Goal: Transaction & Acquisition: Book appointment/travel/reservation

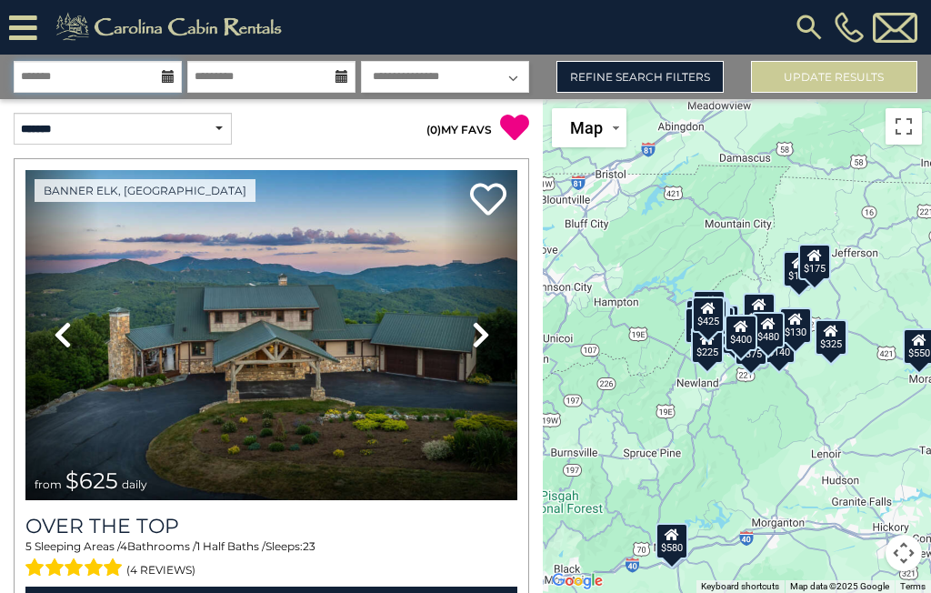
click at [156, 72] on input "text" at bounding box center [98, 77] width 168 height 32
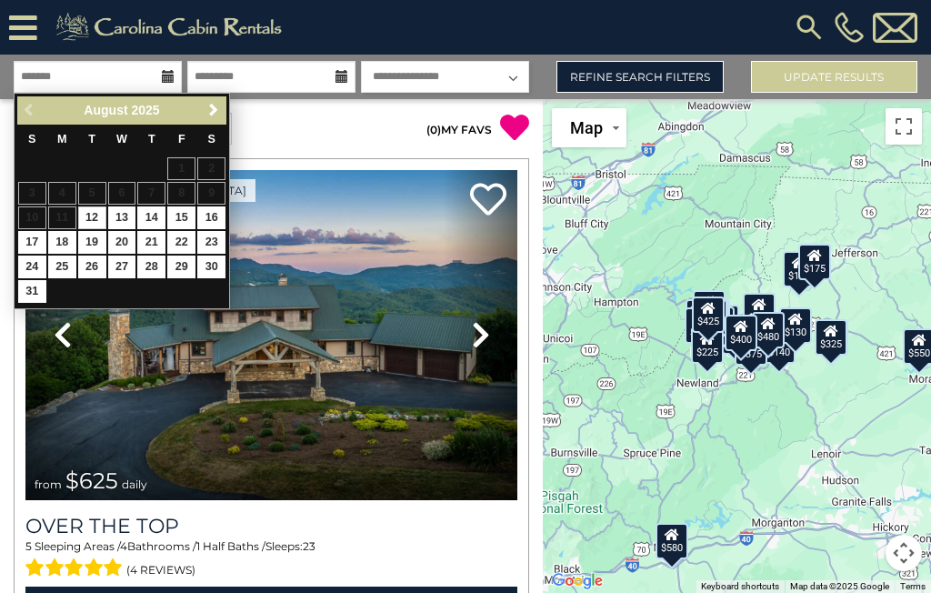
click at [206, 115] on span "Next" at bounding box center [213, 110] width 15 height 15
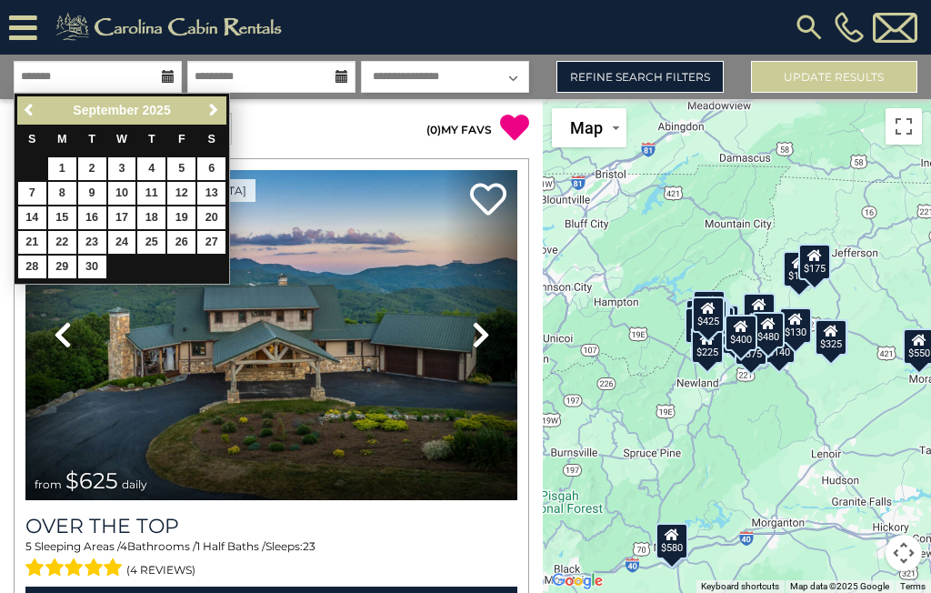
click at [209, 108] on span "Next" at bounding box center [213, 110] width 15 height 15
click at [152, 225] on link "16" at bounding box center [151, 217] width 28 height 23
type input "********"
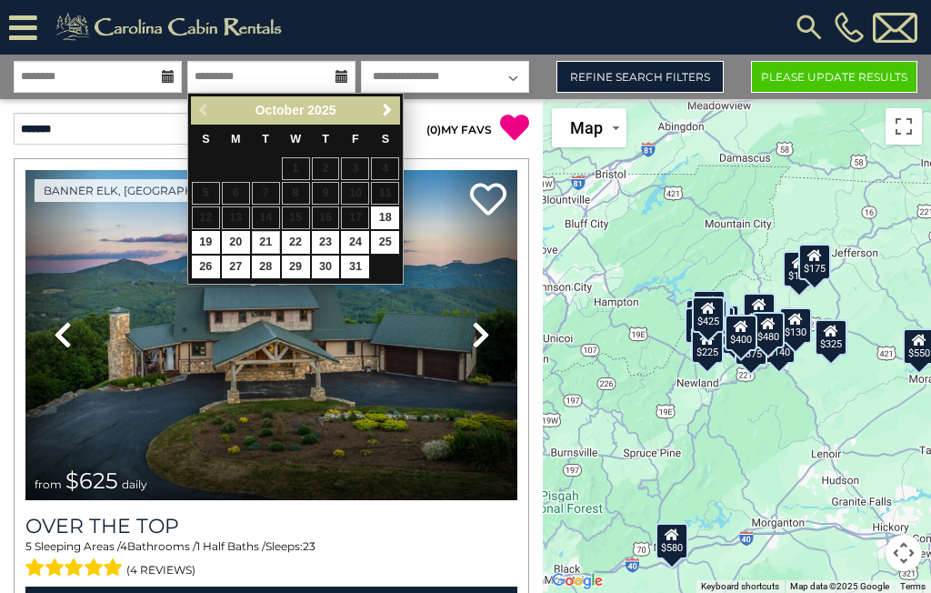
click at [268, 239] on link "21" at bounding box center [266, 242] width 28 height 23
type input "********"
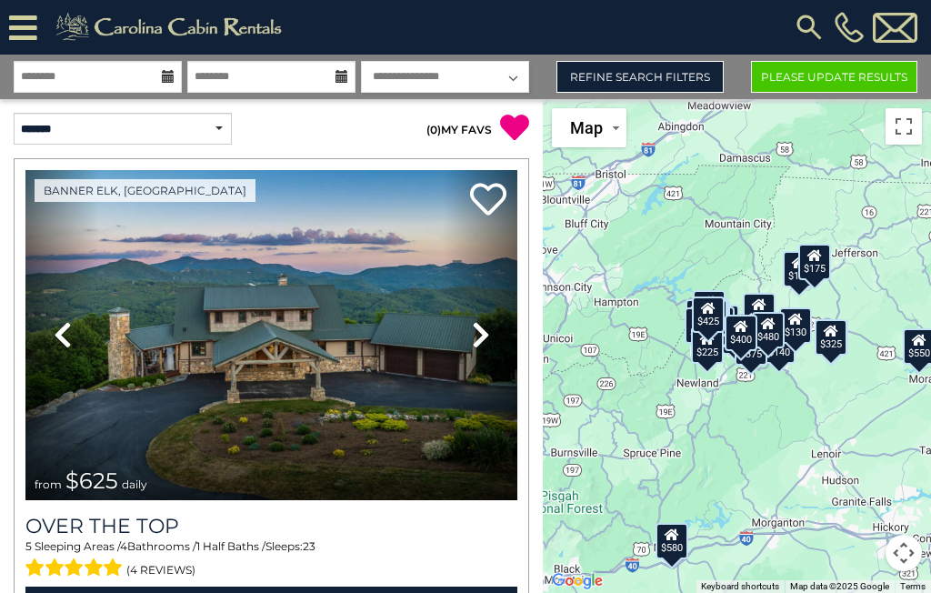
click at [682, 75] on link "Refine Search Filters" at bounding box center [639, 77] width 166 height 32
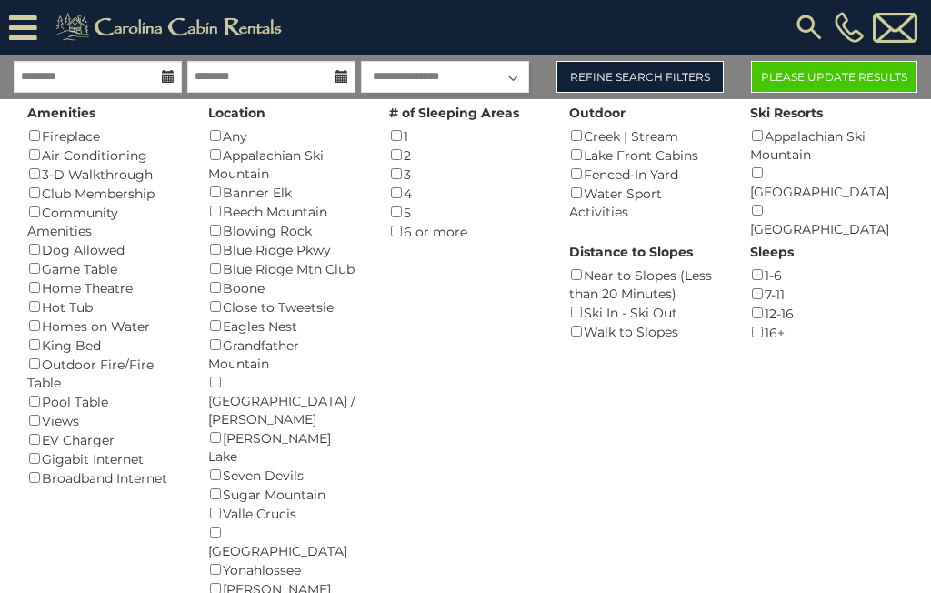
click at [817, 79] on button "Please Update Results" at bounding box center [834, 77] width 166 height 32
click at [569, 165] on div "Fenced-In Yard ()" at bounding box center [646, 174] width 154 height 19
click at [817, 71] on button "Please Update Results" at bounding box center [834, 77] width 166 height 32
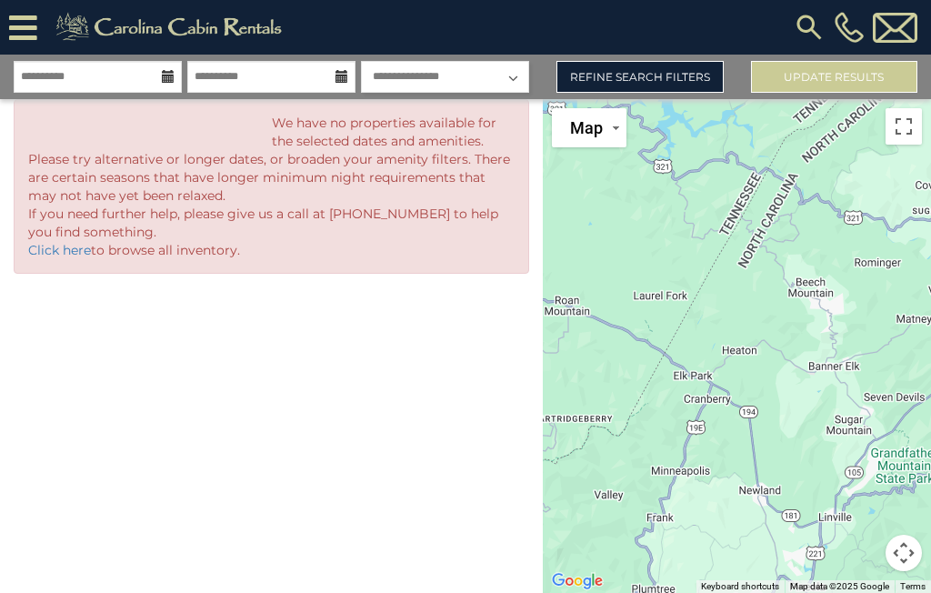
click at [627, 80] on link "Refine Search Filters" at bounding box center [639, 77] width 166 height 32
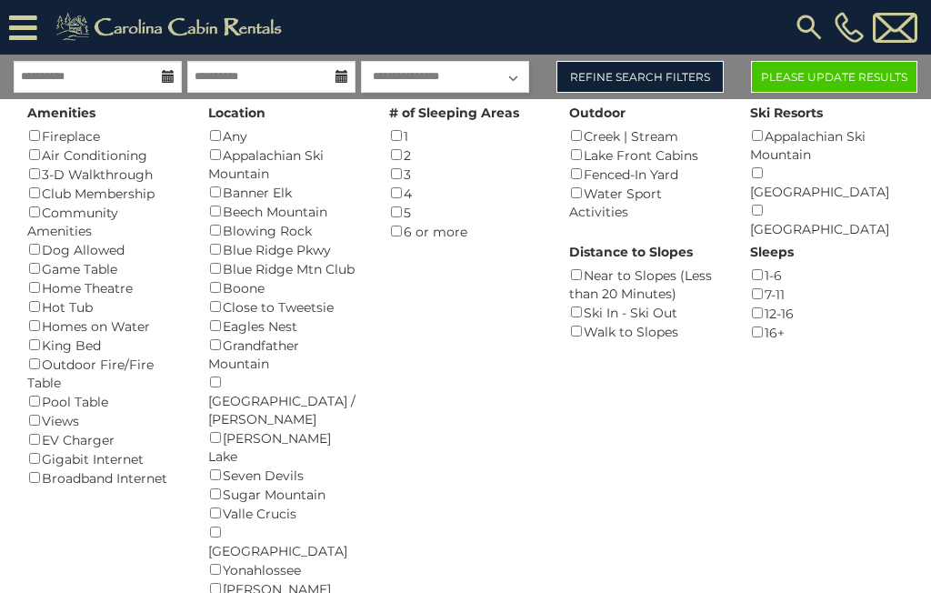
click at [829, 72] on button "Please Update Results" at bounding box center [834, 77] width 166 height 32
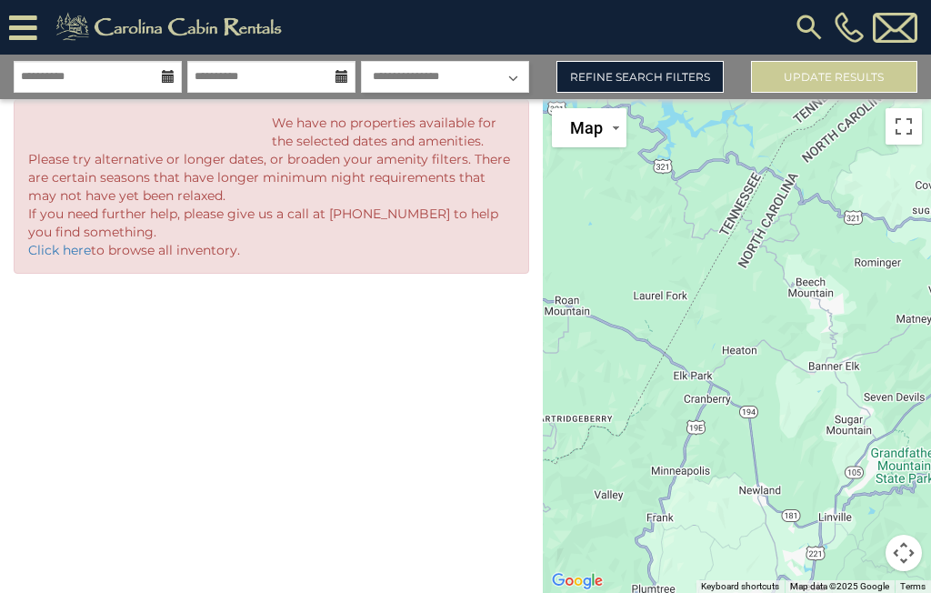
click at [662, 73] on link "Refine Search Filters" at bounding box center [639, 77] width 166 height 32
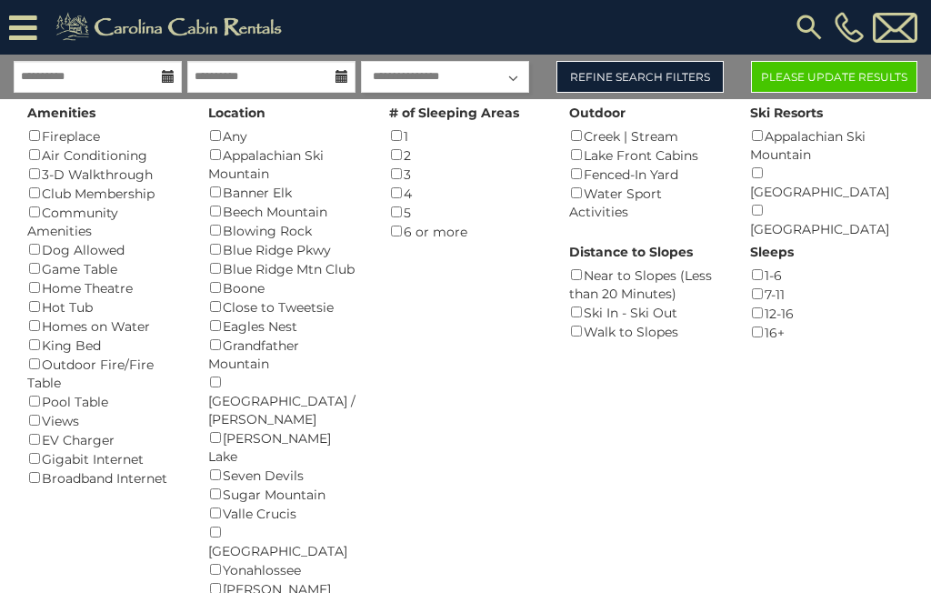
click at [812, 77] on button "Please Update Results" at bounding box center [834, 77] width 166 height 32
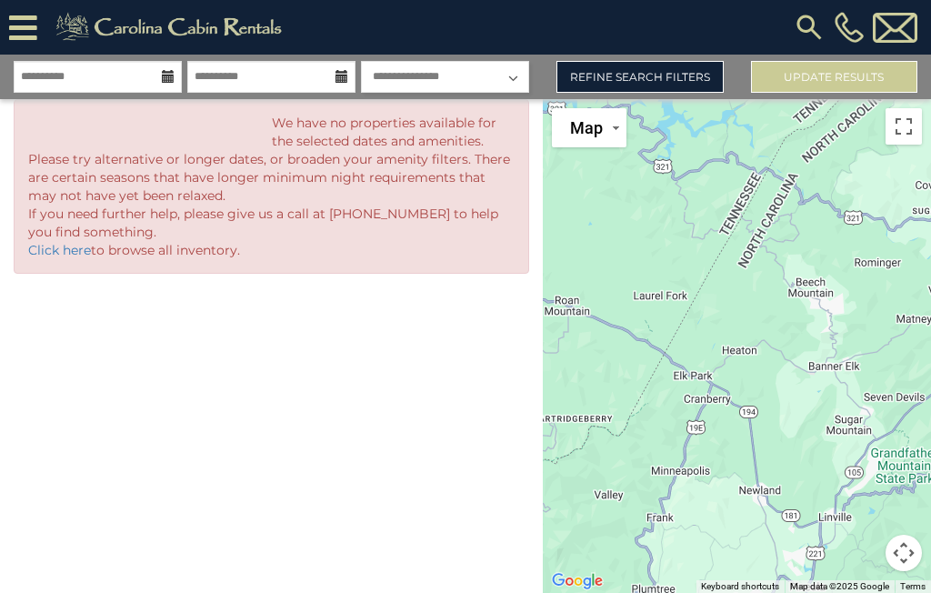
click at [646, 73] on link "Refine Search Filters" at bounding box center [639, 77] width 166 height 32
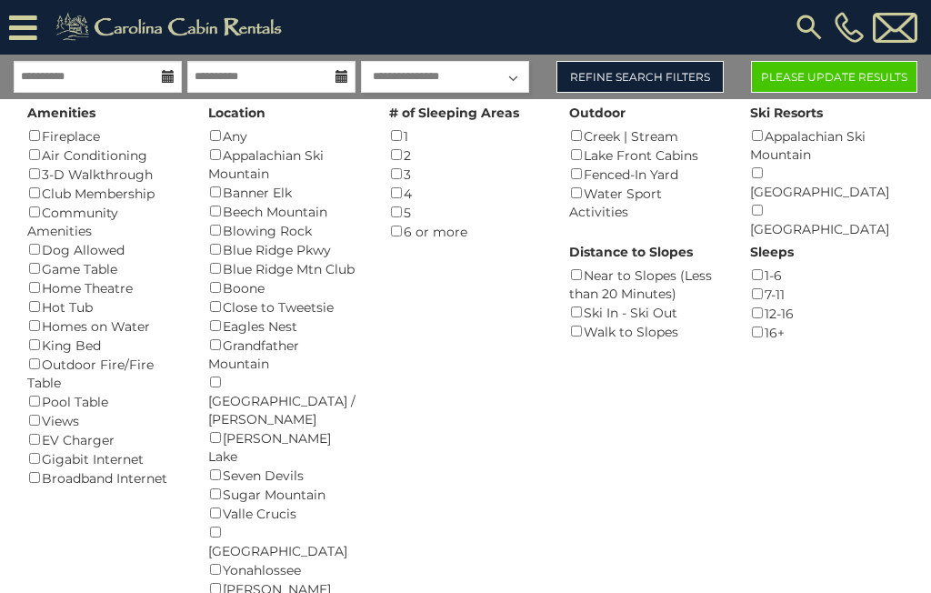
click at [817, 80] on button "Please Update Results" at bounding box center [834, 77] width 166 height 32
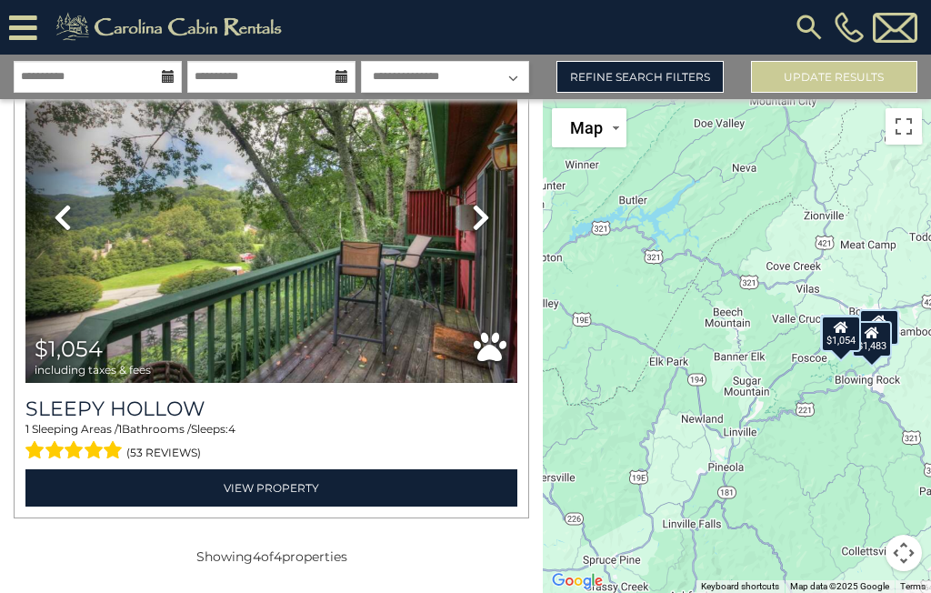
scroll to position [1582, 0]
click at [375, 292] on img at bounding box center [271, 218] width 492 height 330
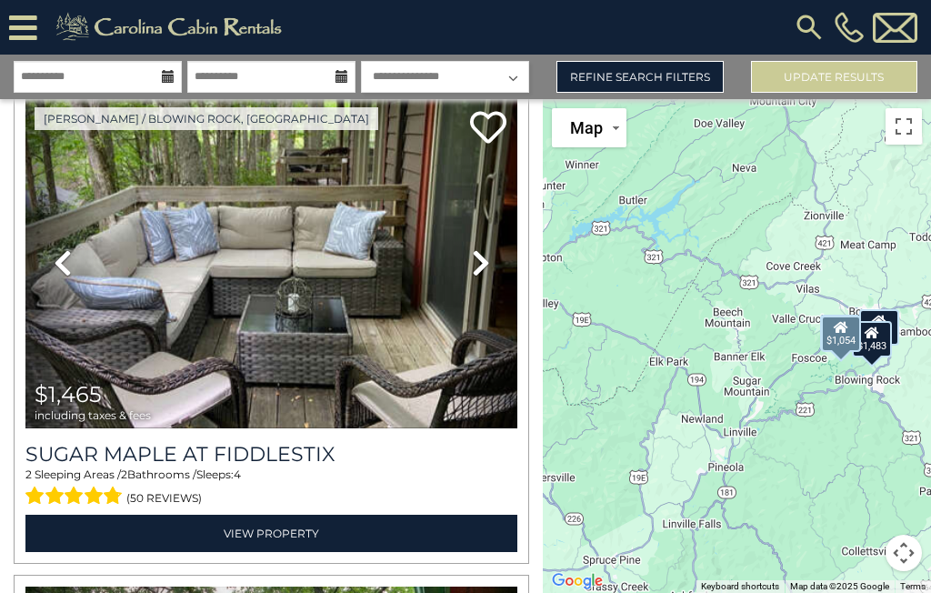
scroll to position [1046, 0]
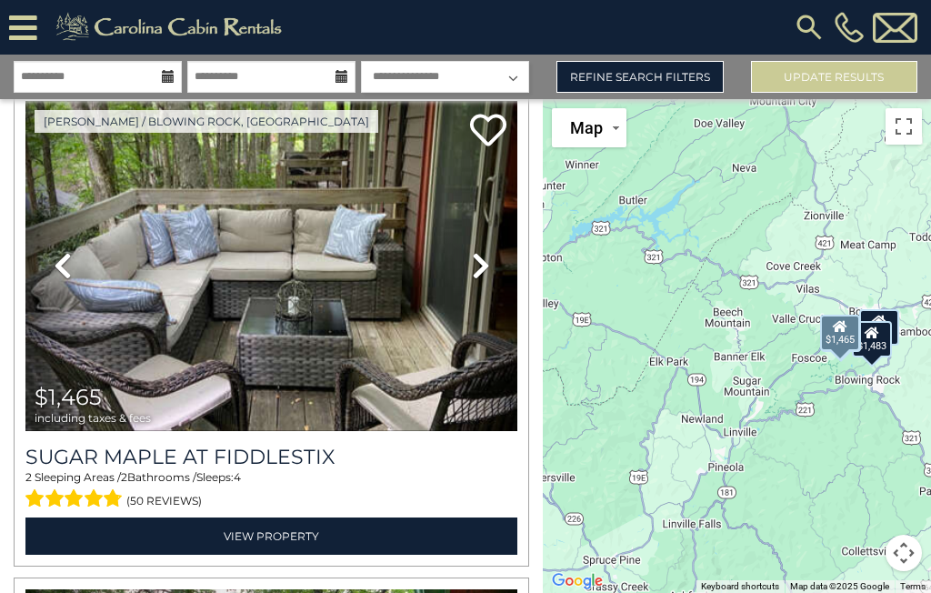
click at [267, 542] on link "View Property" at bounding box center [271, 535] width 492 height 37
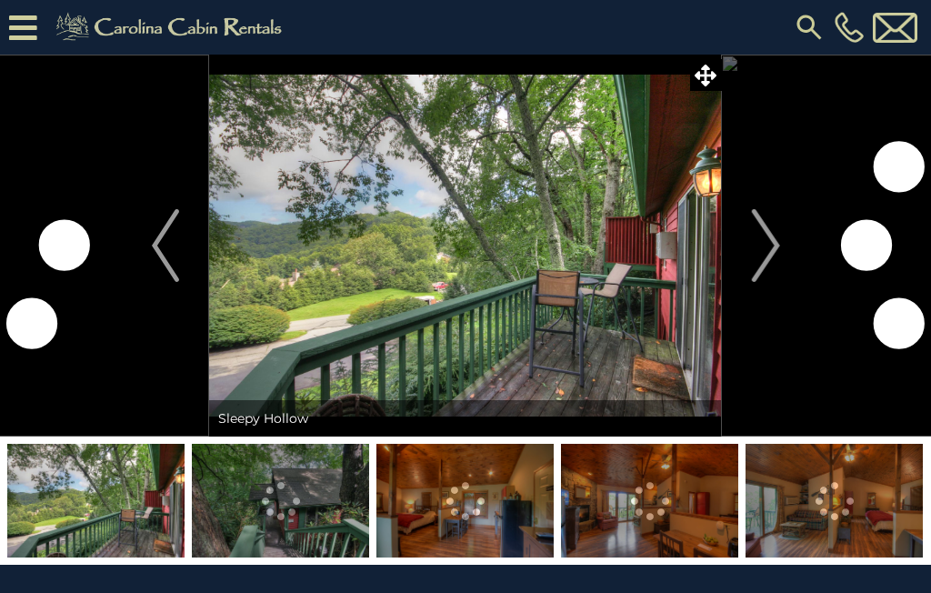
click at [747, 255] on button "Next" at bounding box center [766, 246] width 88 height 382
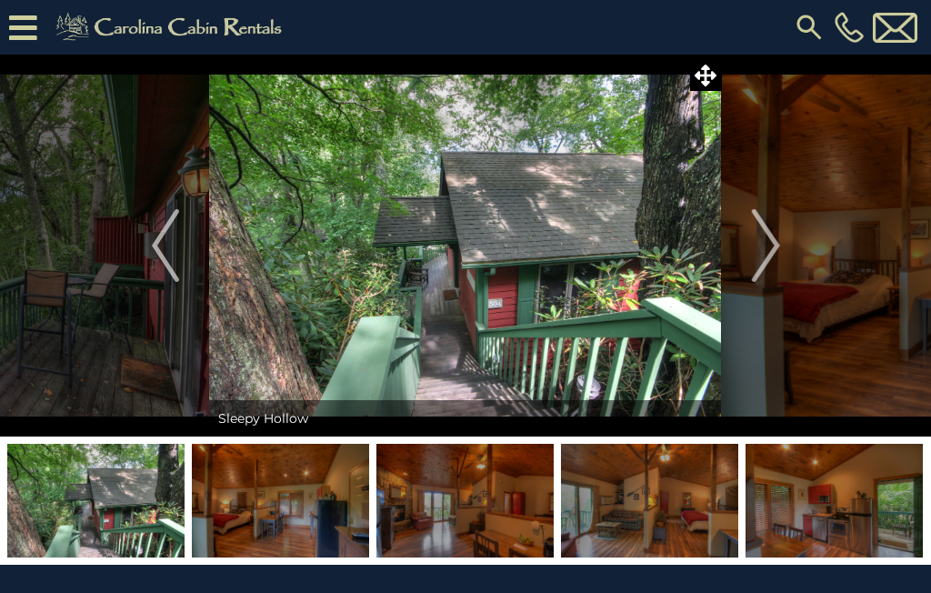
click at [776, 255] on img "Next" at bounding box center [765, 245] width 27 height 73
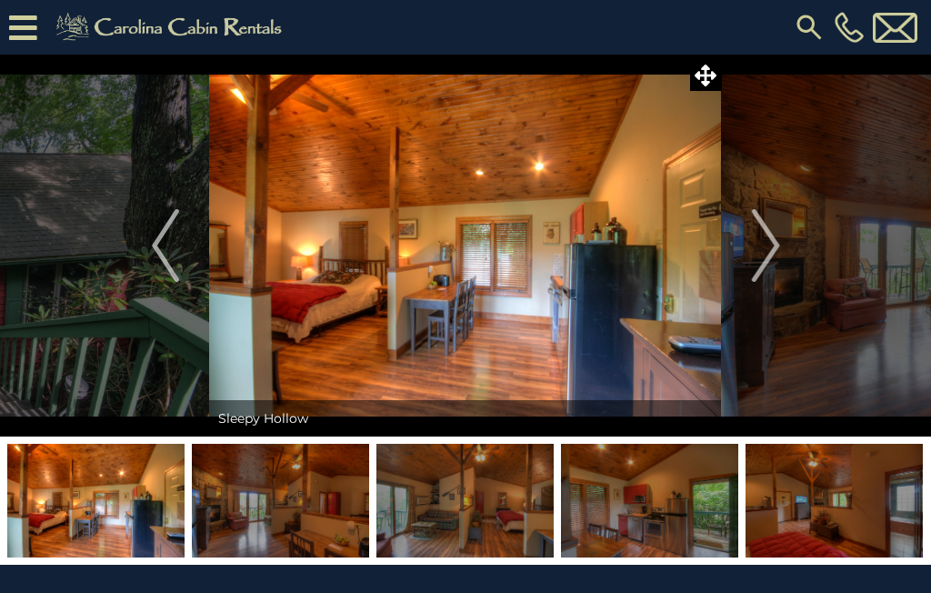
click at [766, 255] on img "Next" at bounding box center [765, 245] width 27 height 73
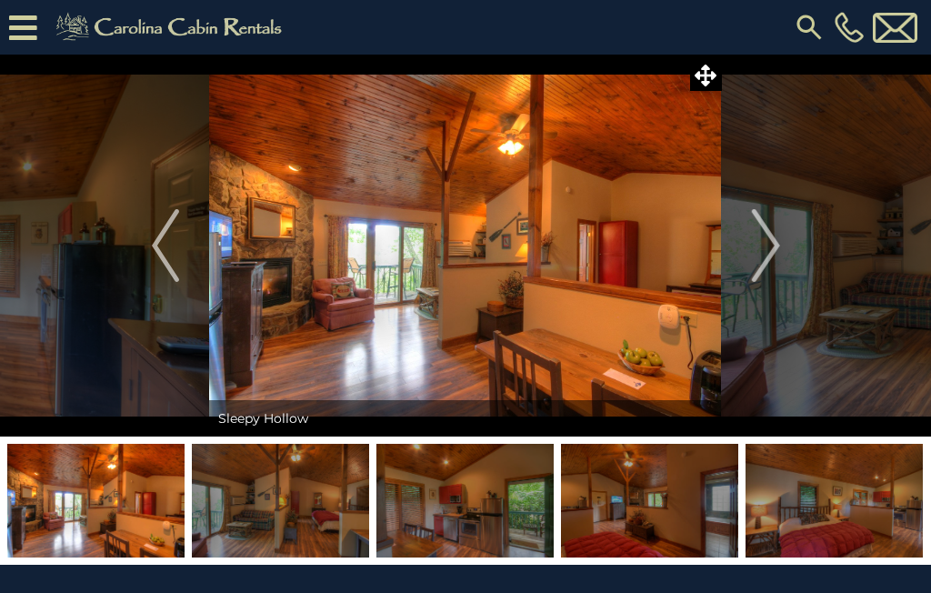
click at [764, 259] on img "Next" at bounding box center [765, 245] width 27 height 73
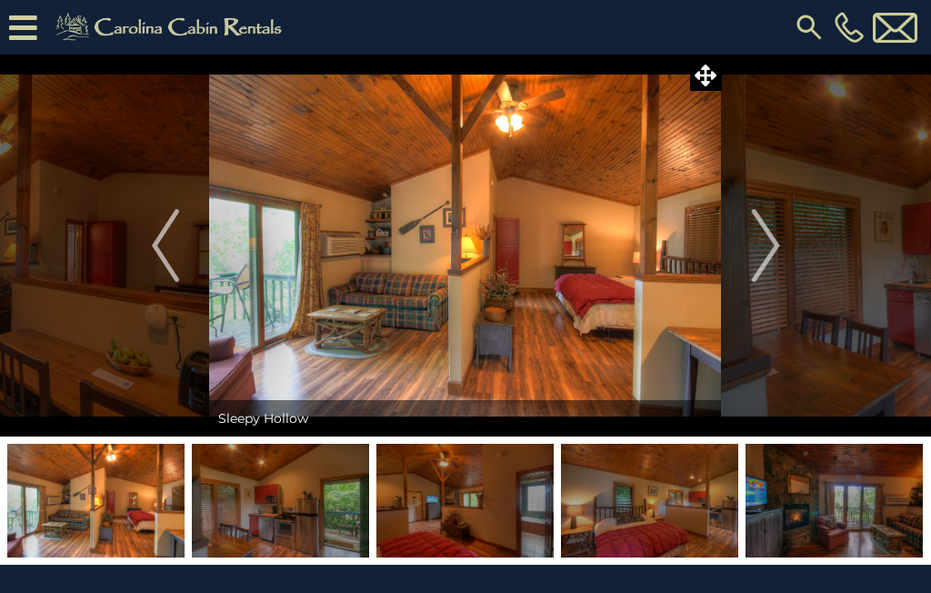
click at [766, 253] on img "Next" at bounding box center [765, 245] width 27 height 73
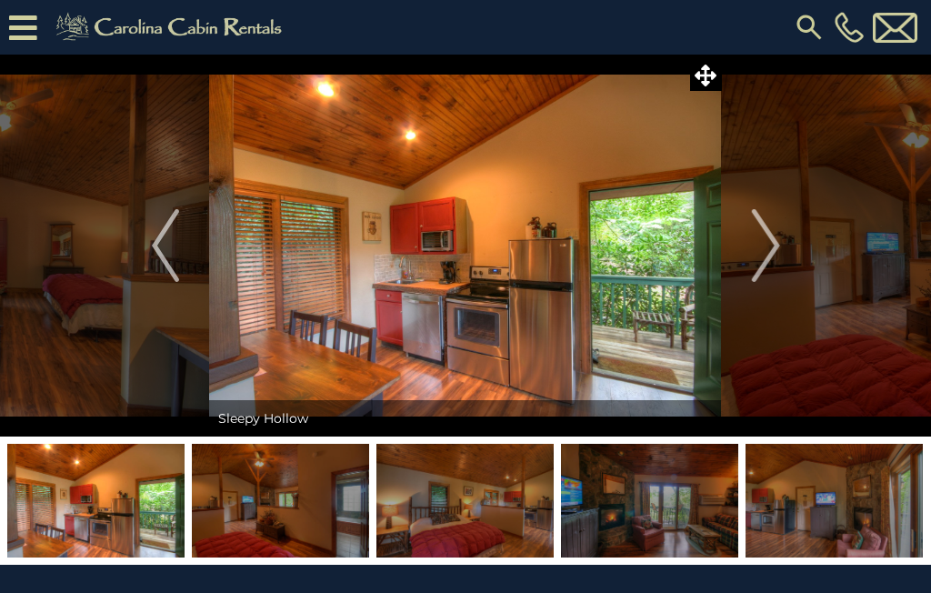
click at [772, 253] on img "Next" at bounding box center [765, 245] width 27 height 73
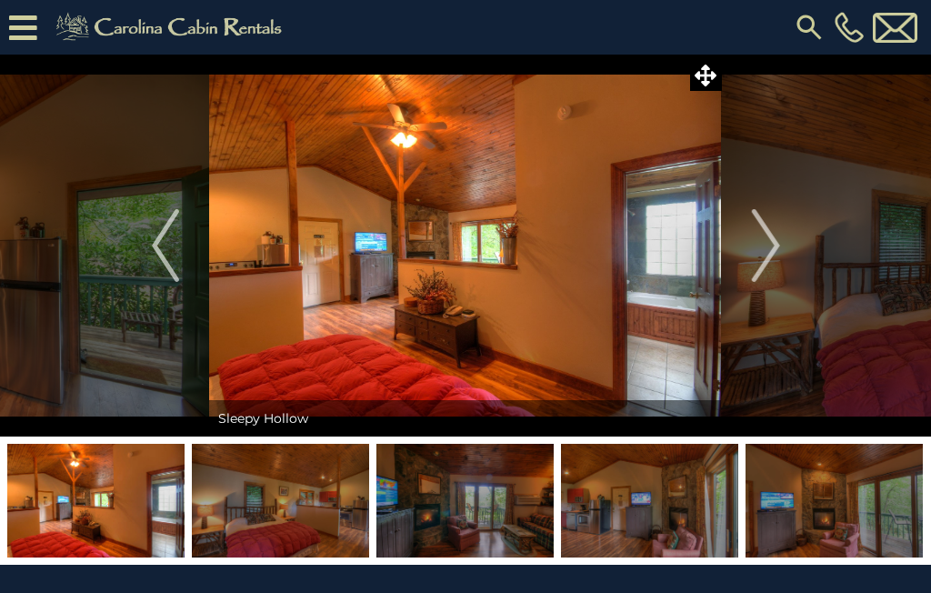
click at [769, 257] on img "Next" at bounding box center [765, 245] width 27 height 73
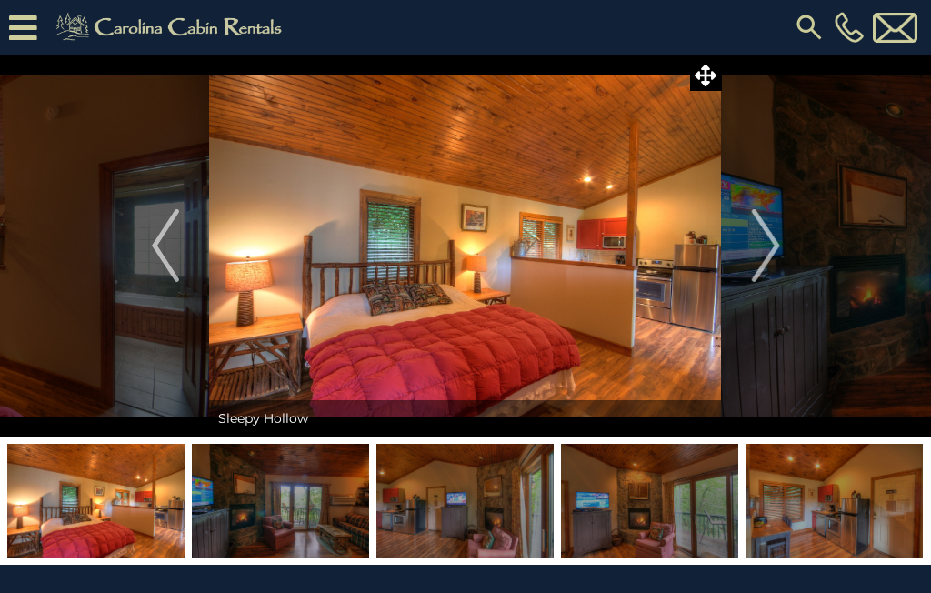
click at [768, 257] on img "Next" at bounding box center [765, 245] width 27 height 73
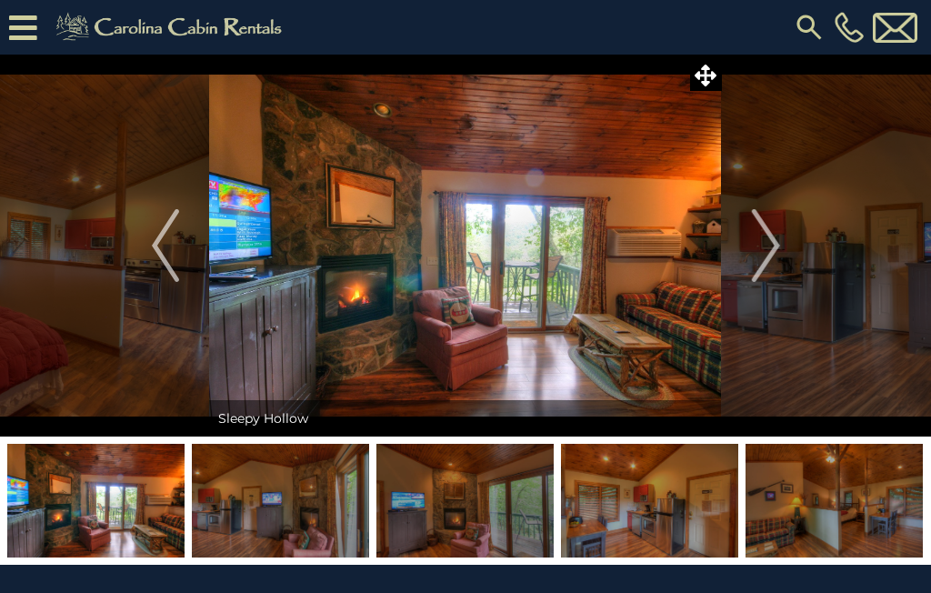
click at [775, 257] on img "Next" at bounding box center [765, 245] width 27 height 73
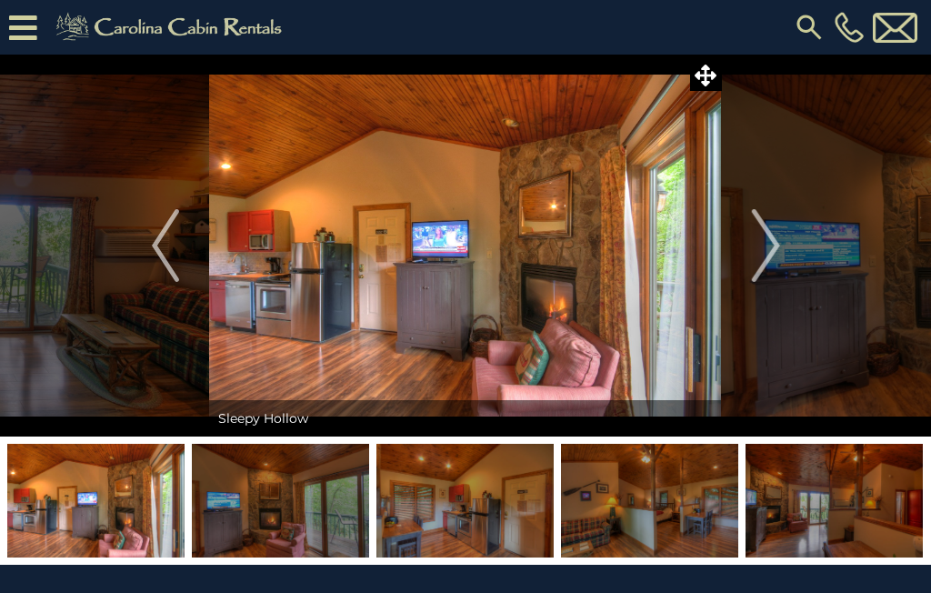
click at [772, 256] on img "Next" at bounding box center [765, 245] width 27 height 73
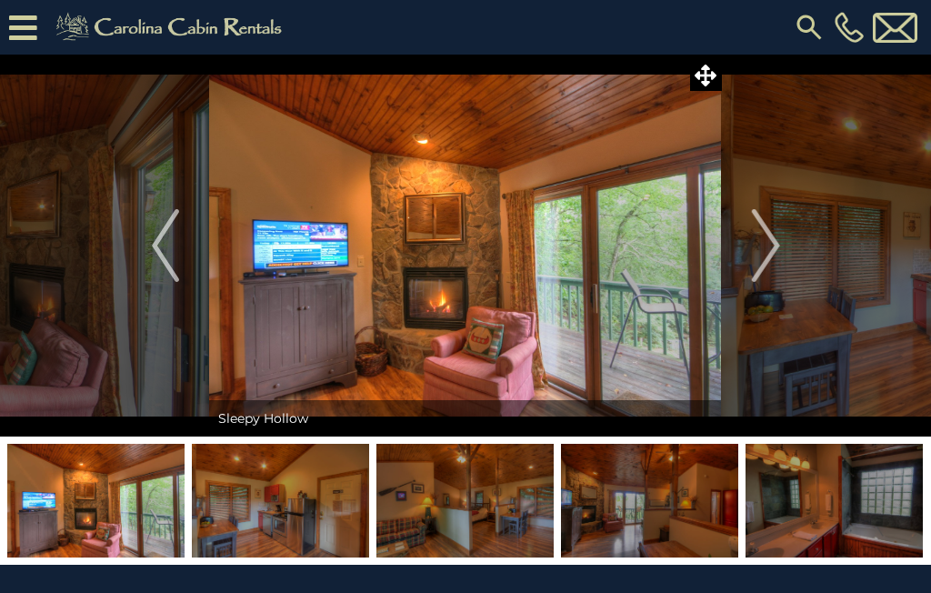
click at [769, 248] on img "Next" at bounding box center [765, 245] width 27 height 73
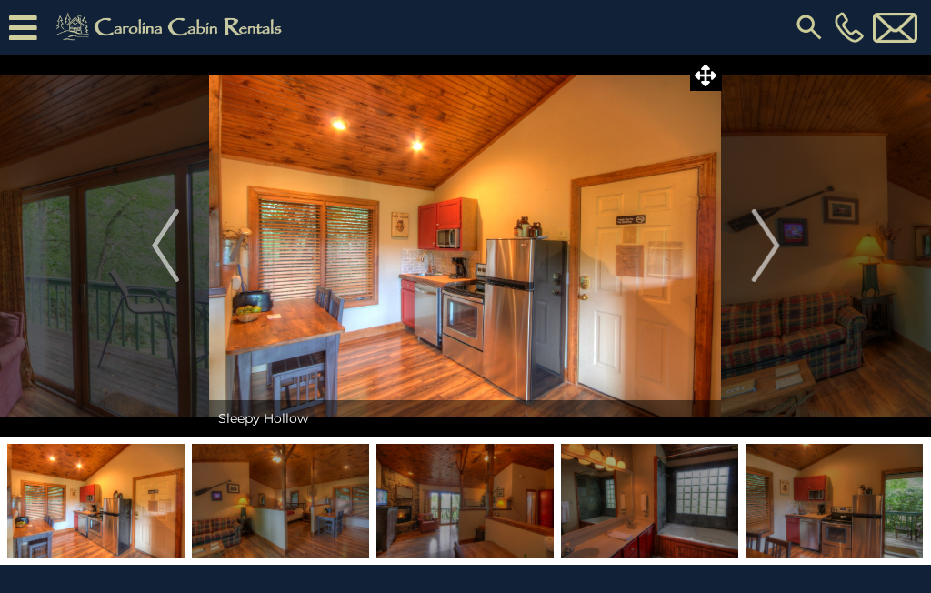
click at [753, 254] on img "Next" at bounding box center [765, 245] width 27 height 73
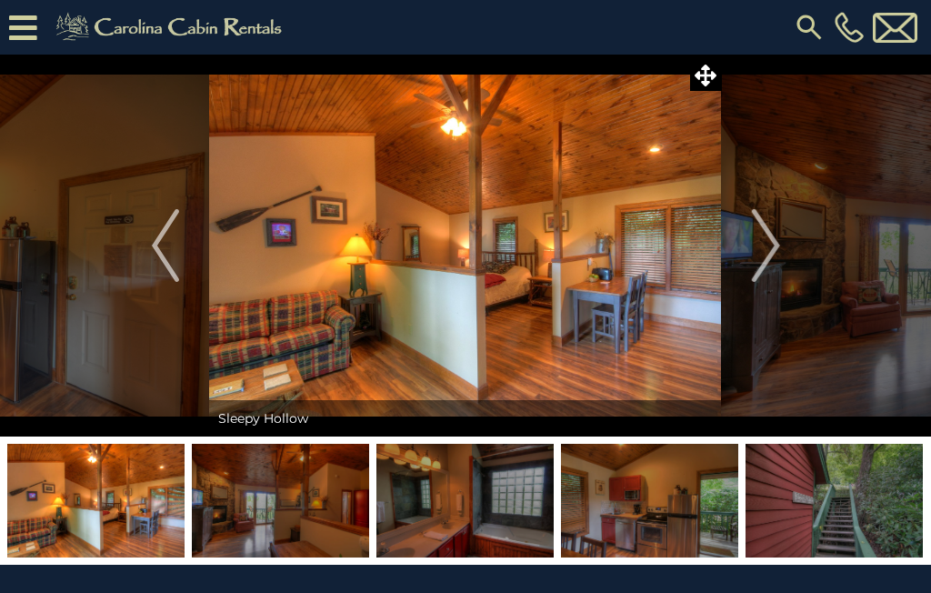
click at [772, 241] on img "Next" at bounding box center [765, 245] width 27 height 73
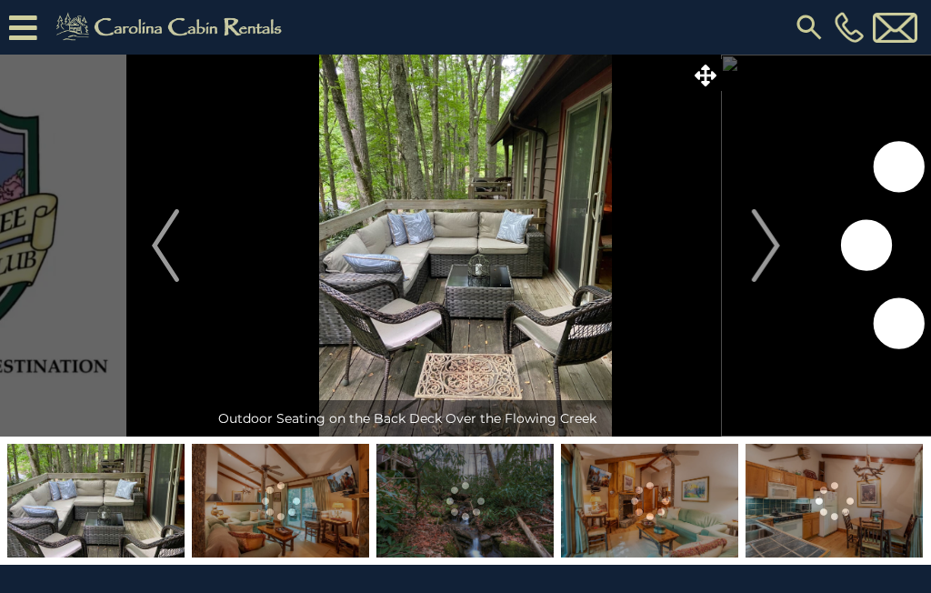
click at [757, 247] on img "Next" at bounding box center [765, 245] width 27 height 73
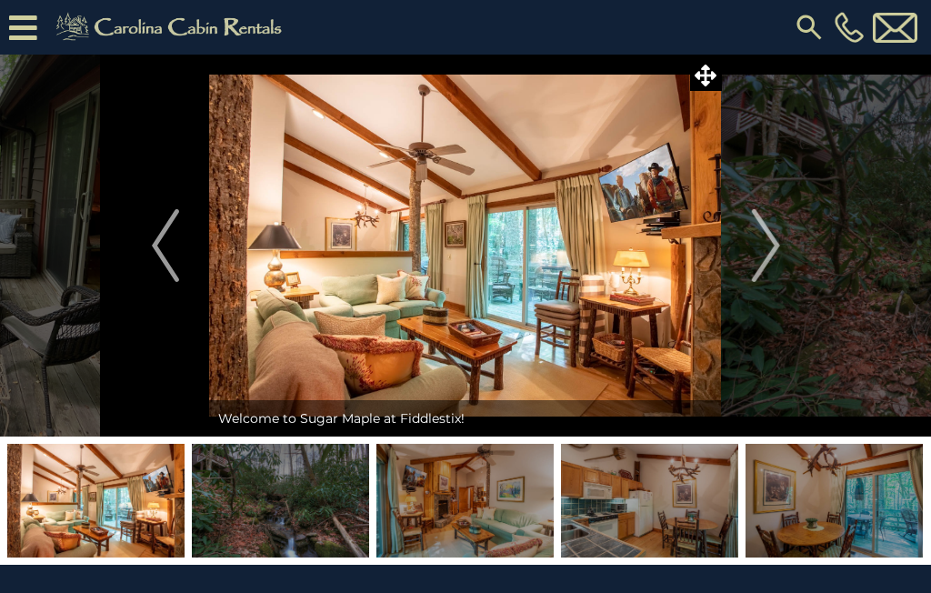
click at [765, 244] on img "Next" at bounding box center [765, 245] width 27 height 73
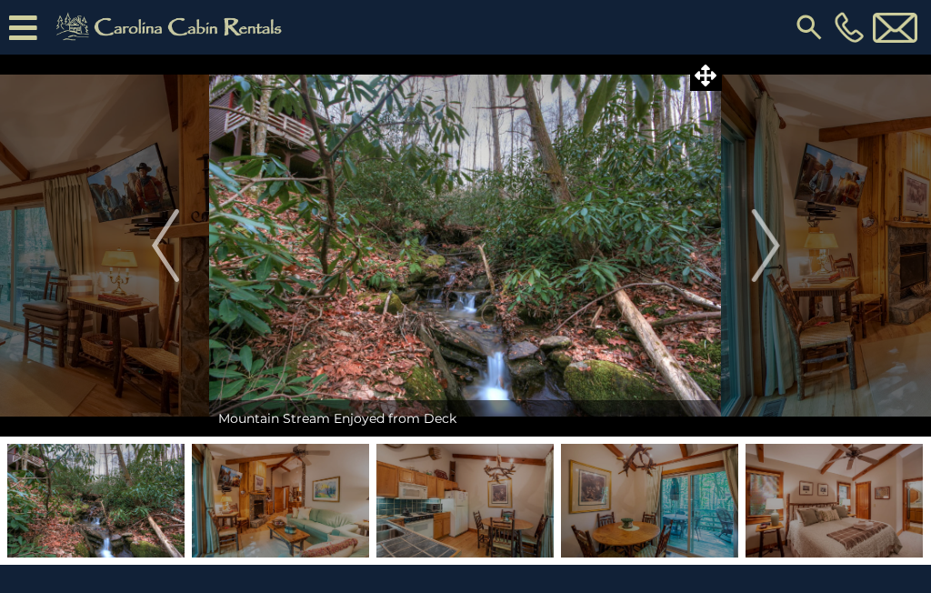
click at [777, 247] on img "Next" at bounding box center [765, 245] width 27 height 73
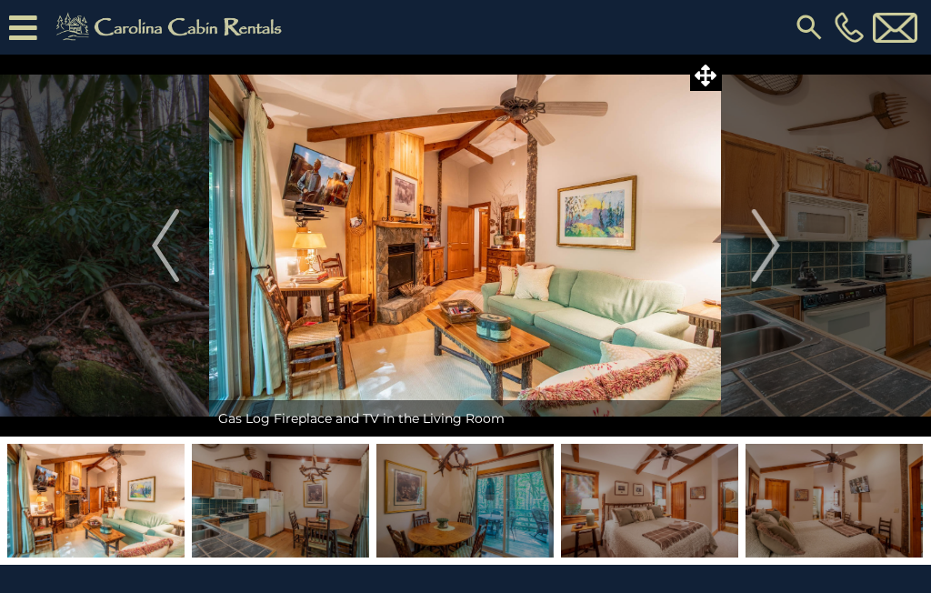
click at [766, 246] on img "Next" at bounding box center [765, 245] width 27 height 73
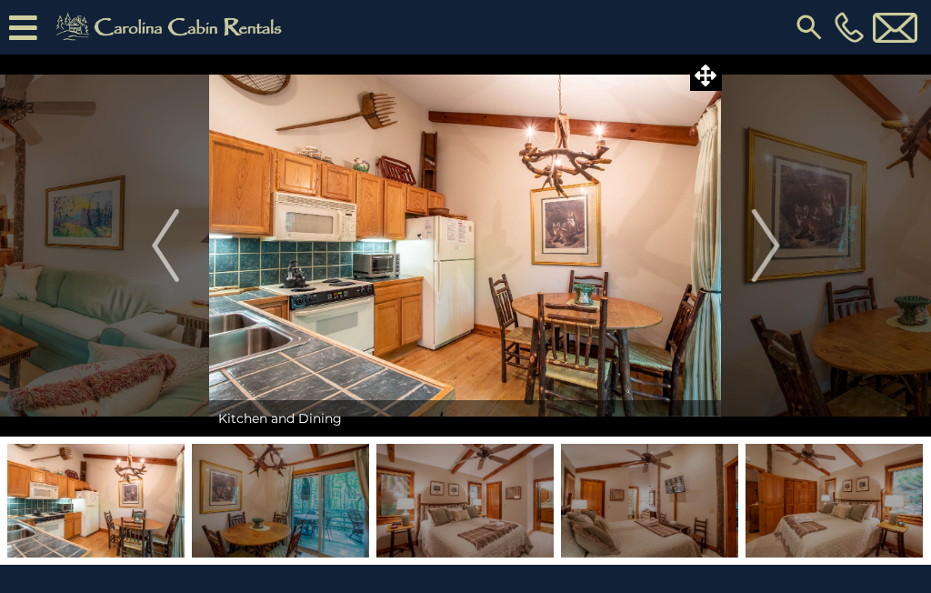
click at [735, 270] on button "Next" at bounding box center [766, 246] width 88 height 382
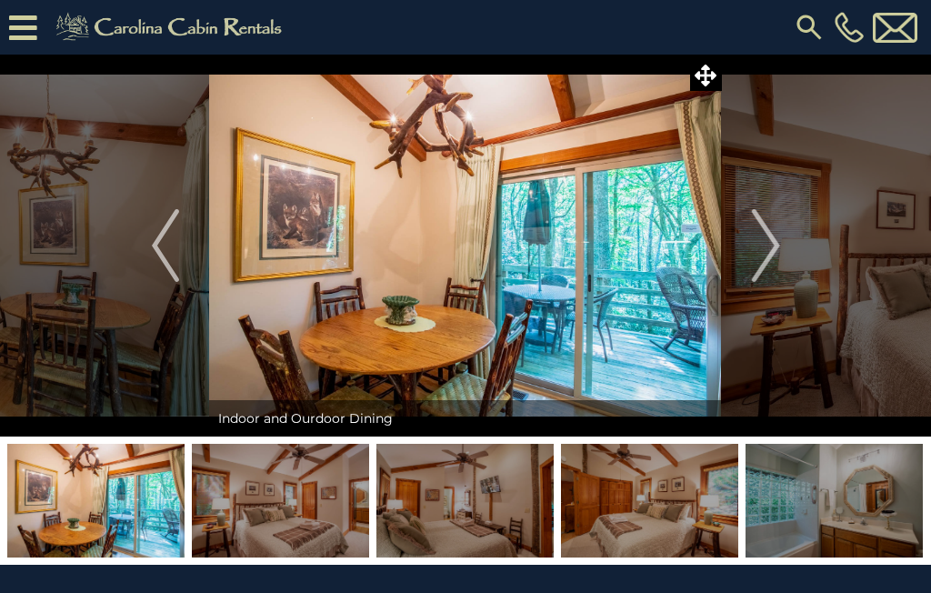
click at [755, 266] on img "Next" at bounding box center [765, 245] width 27 height 73
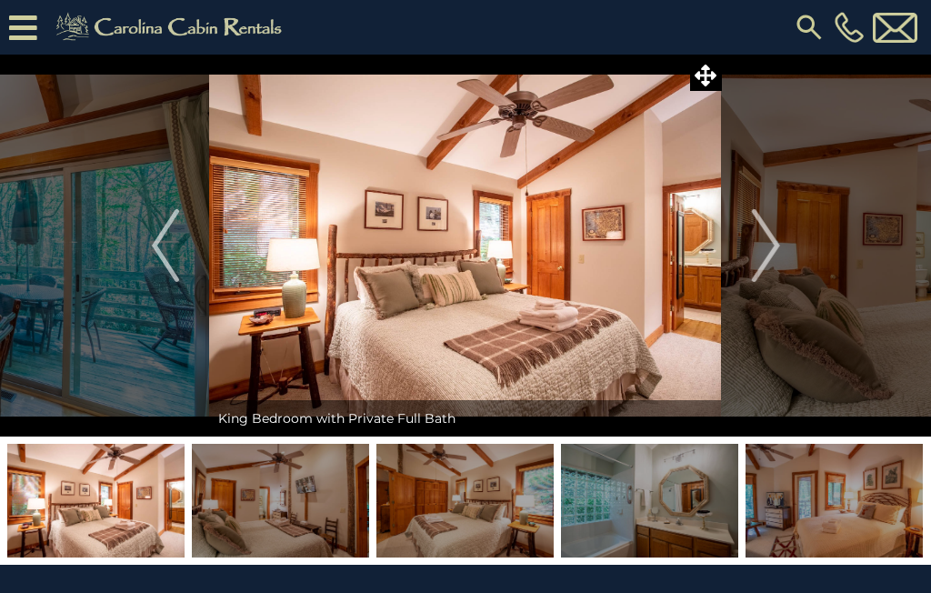
click at [754, 255] on img "Next" at bounding box center [765, 245] width 27 height 73
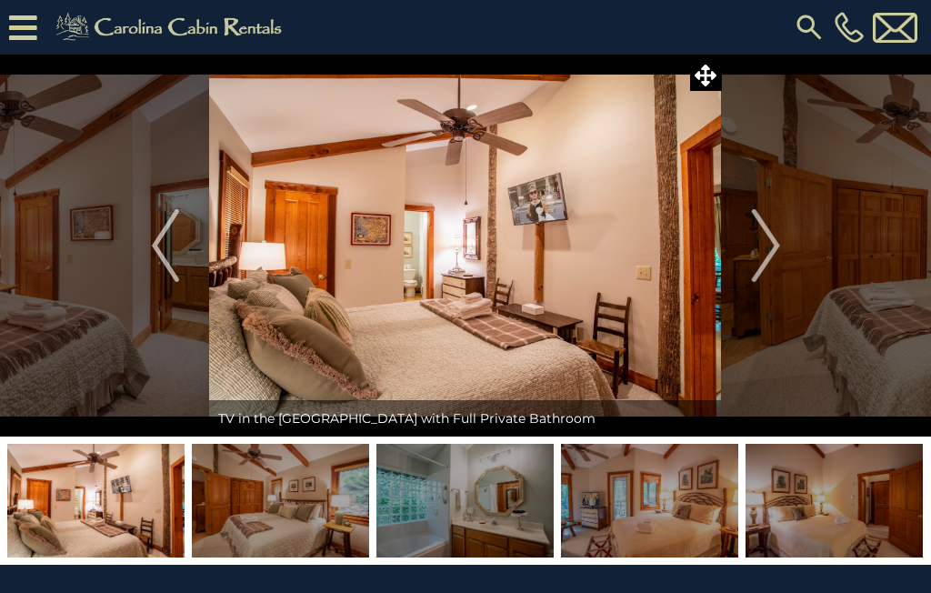
click at [748, 260] on button "Next" at bounding box center [766, 246] width 88 height 382
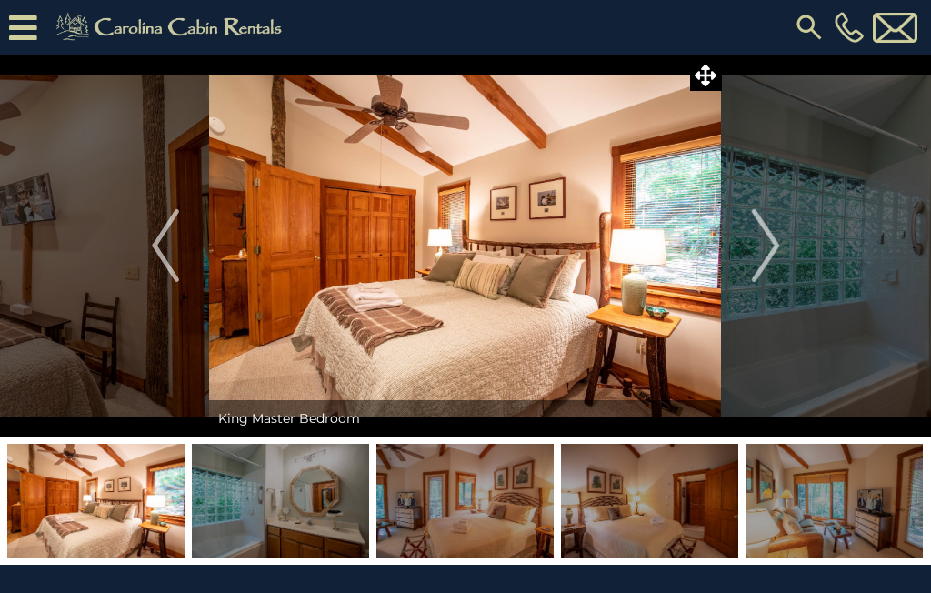
click at [744, 266] on button "Next" at bounding box center [766, 246] width 88 height 382
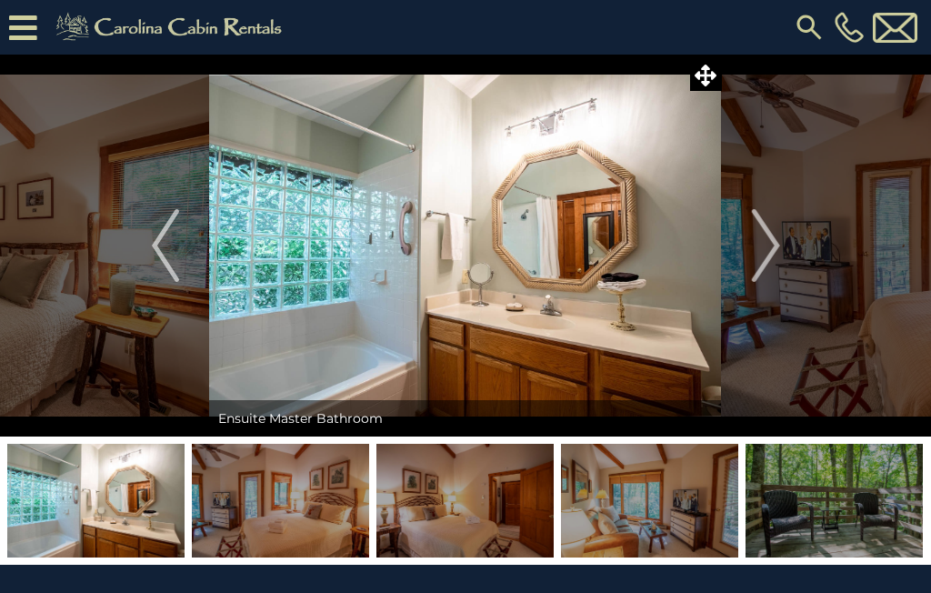
click at [776, 244] on img "Next" at bounding box center [765, 245] width 27 height 73
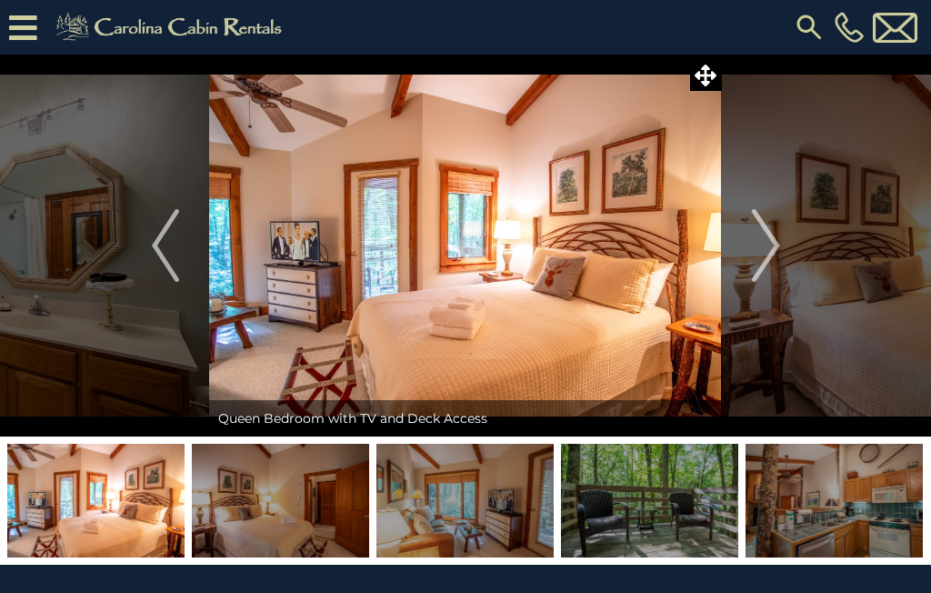
click at [777, 245] on img "Next" at bounding box center [765, 245] width 27 height 73
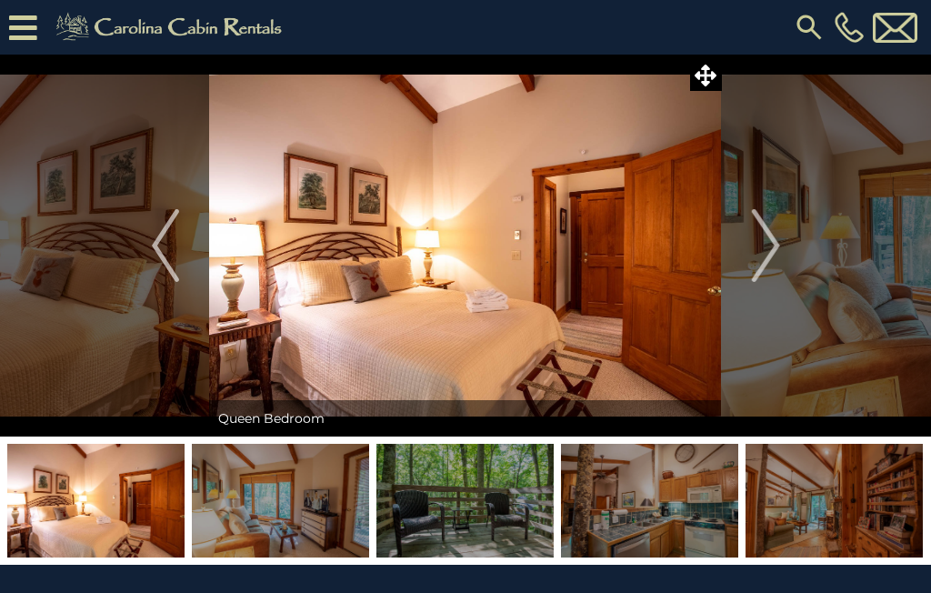
click at [763, 254] on img "Next" at bounding box center [765, 245] width 27 height 73
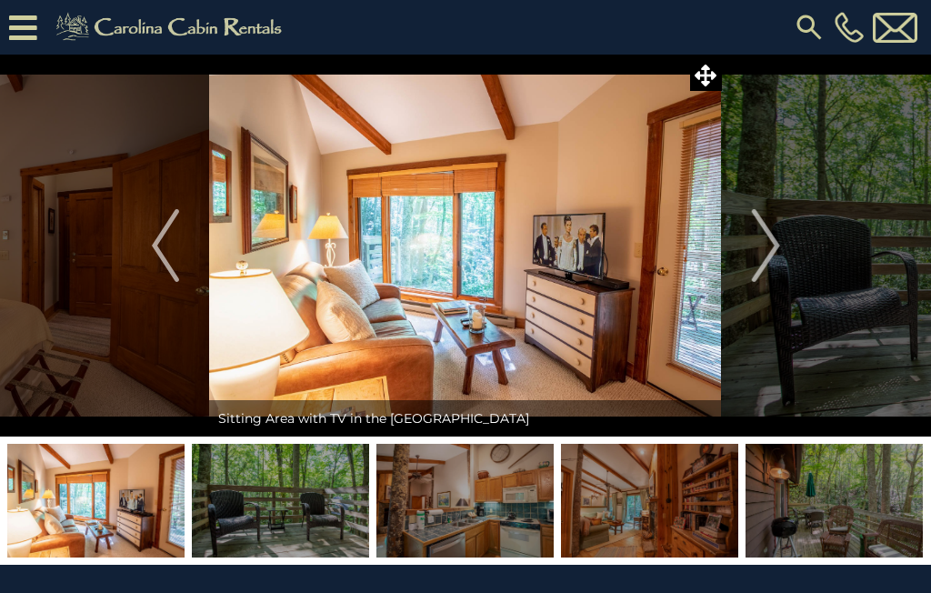
click at [766, 258] on img "Next" at bounding box center [765, 245] width 27 height 73
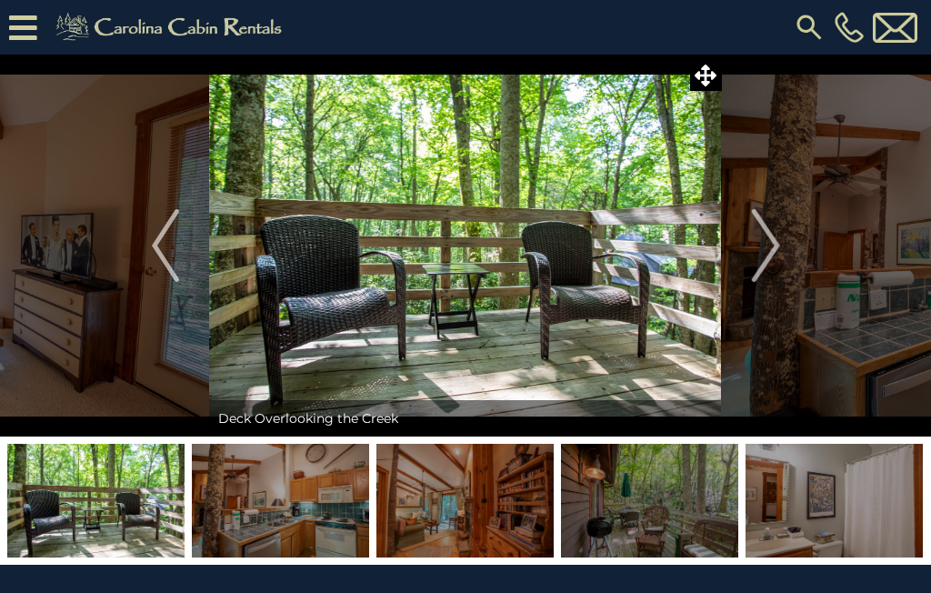
click at [767, 252] on img "Next" at bounding box center [765, 245] width 27 height 73
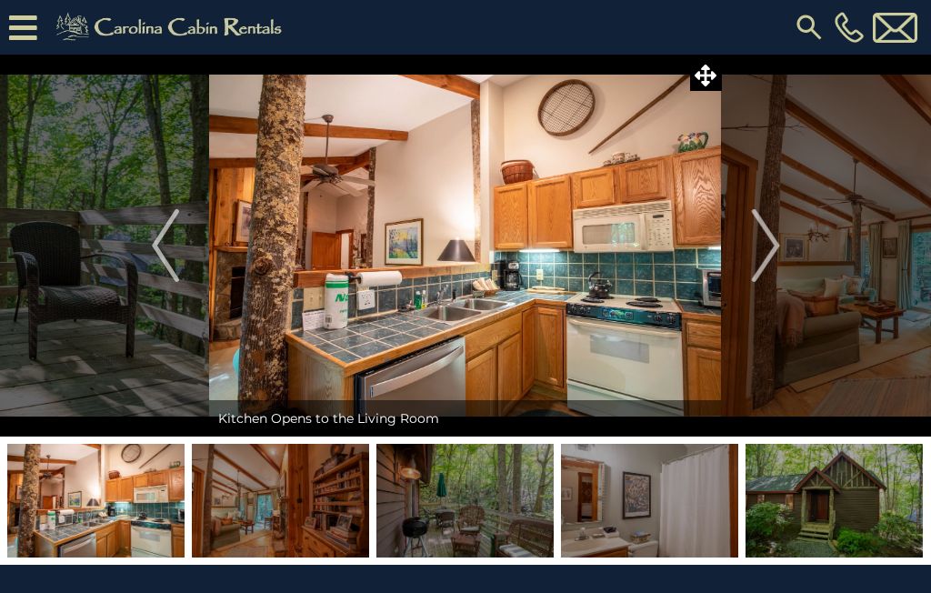
click at [750, 266] on button "Next" at bounding box center [766, 246] width 88 height 382
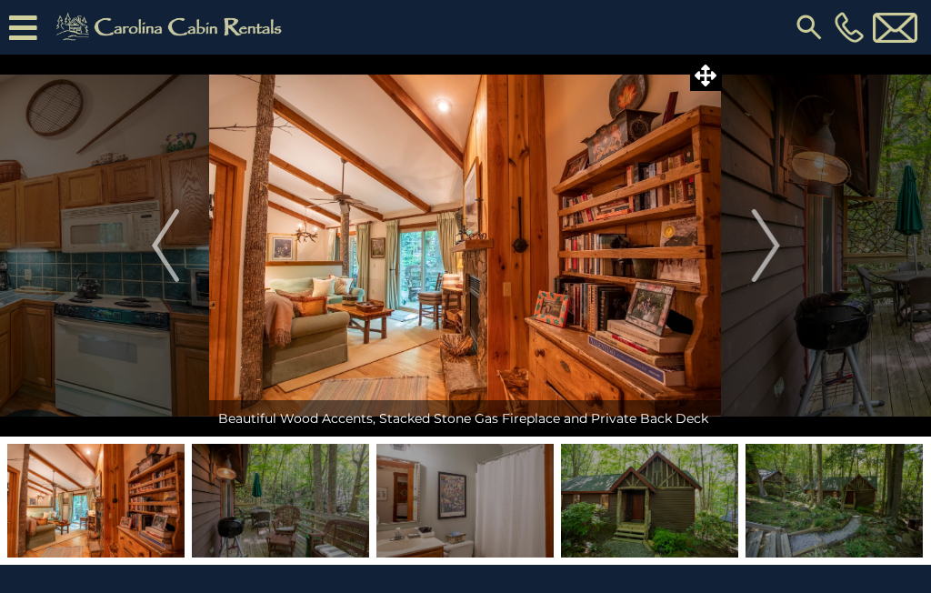
click at [782, 249] on button "Next" at bounding box center [766, 246] width 88 height 382
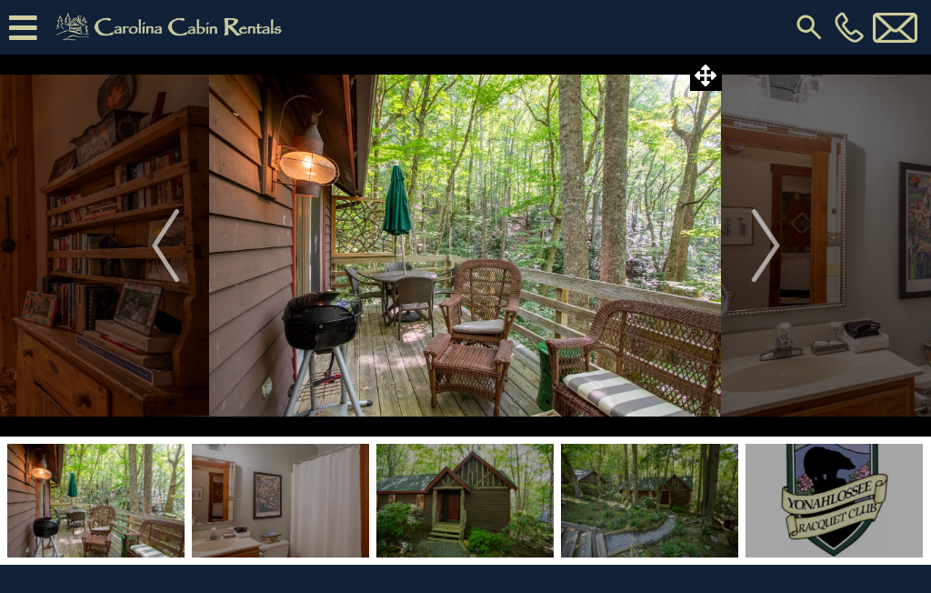
click at [767, 260] on img "Next" at bounding box center [765, 245] width 27 height 73
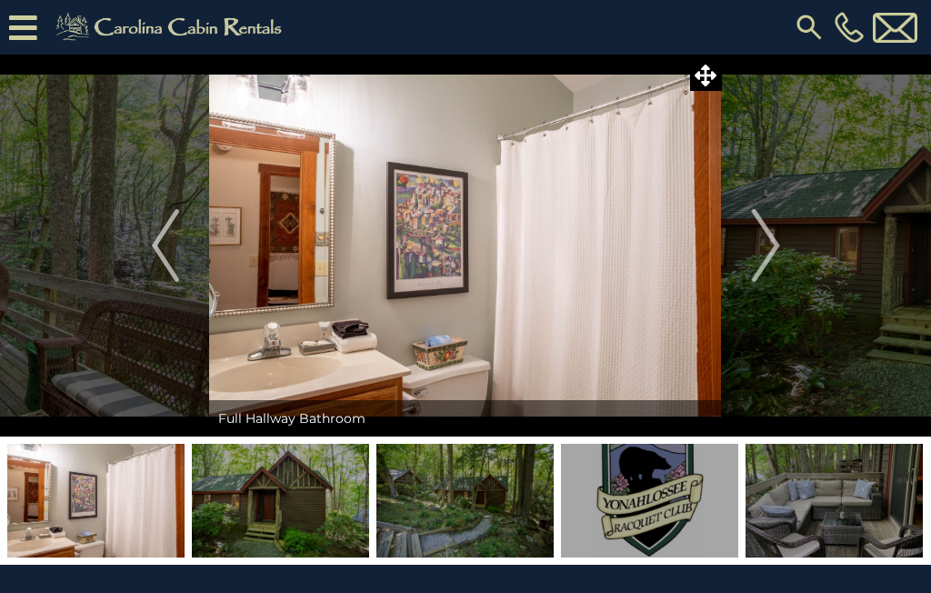
click at [768, 259] on img "Next" at bounding box center [765, 245] width 27 height 73
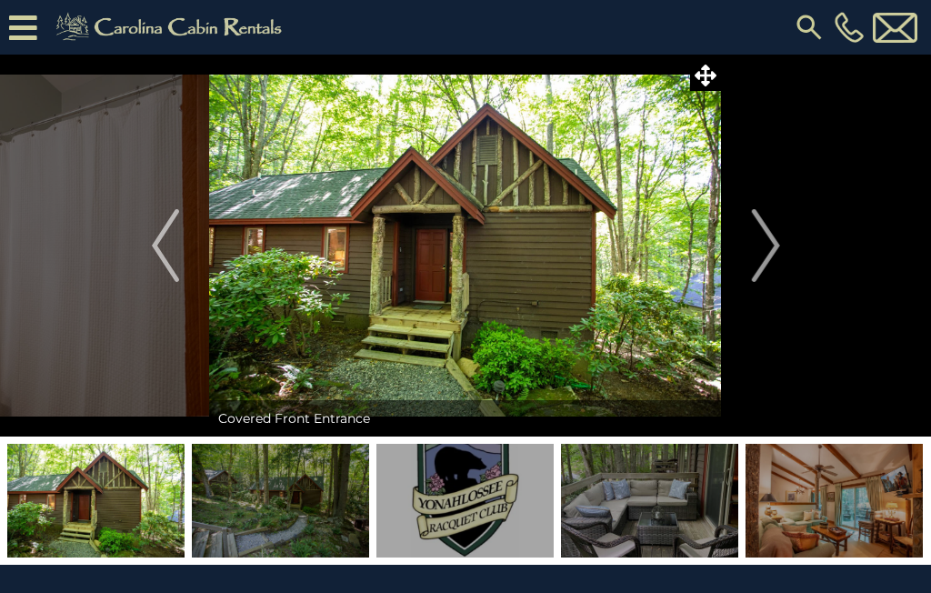
click at [766, 264] on img "Next" at bounding box center [765, 245] width 27 height 73
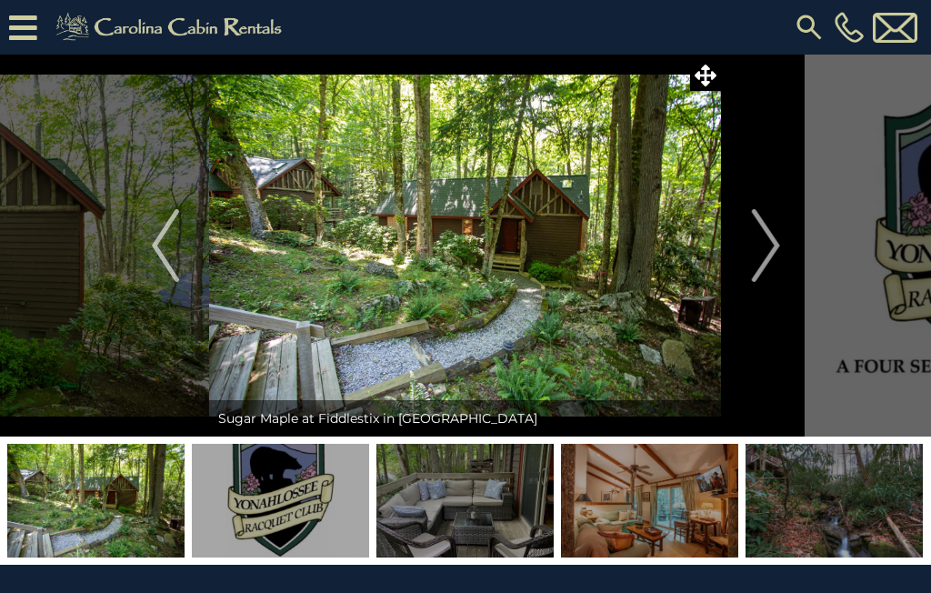
click at [770, 264] on img "Next" at bounding box center [765, 245] width 27 height 73
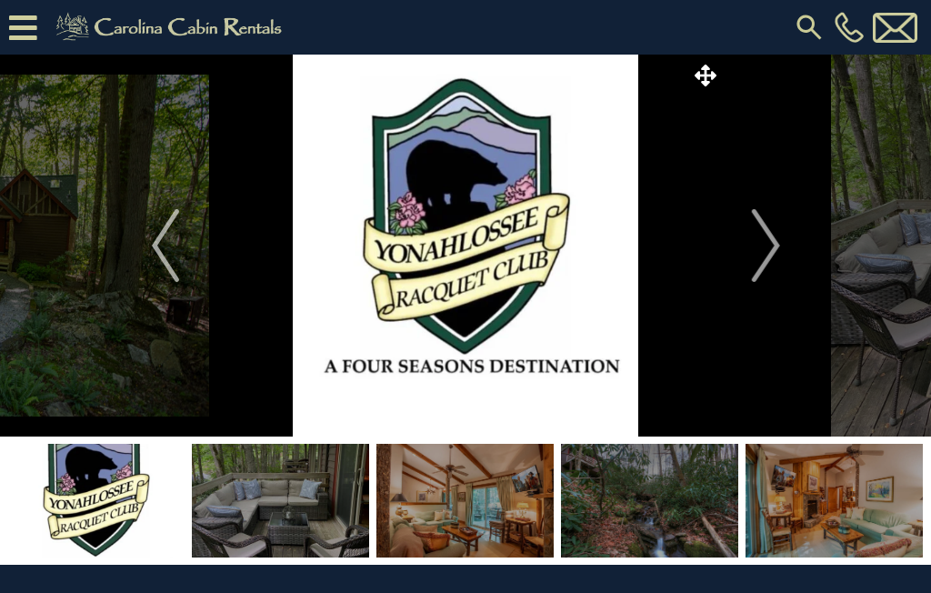
click at [767, 262] on img "Next" at bounding box center [765, 245] width 27 height 73
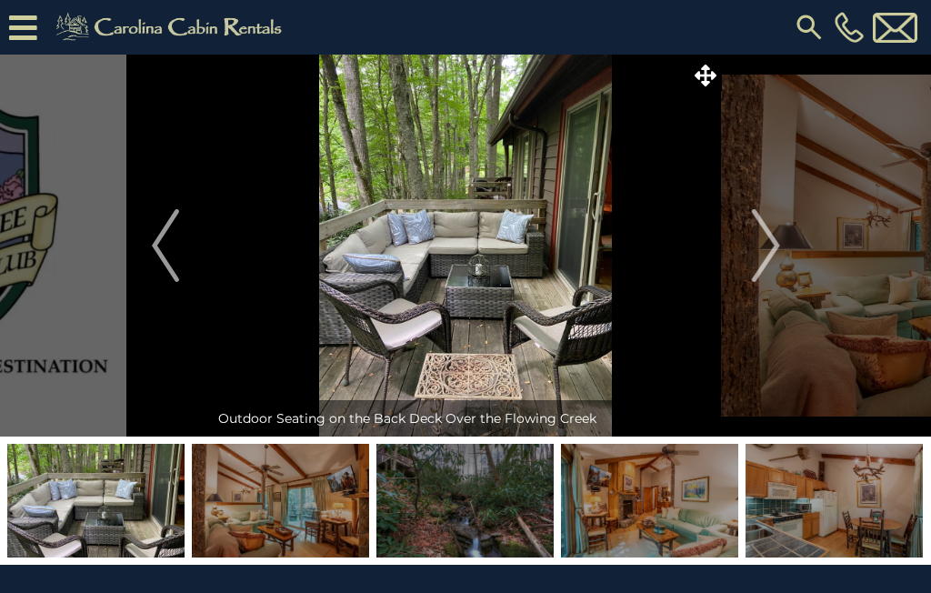
click at [762, 257] on img "Next" at bounding box center [765, 245] width 27 height 73
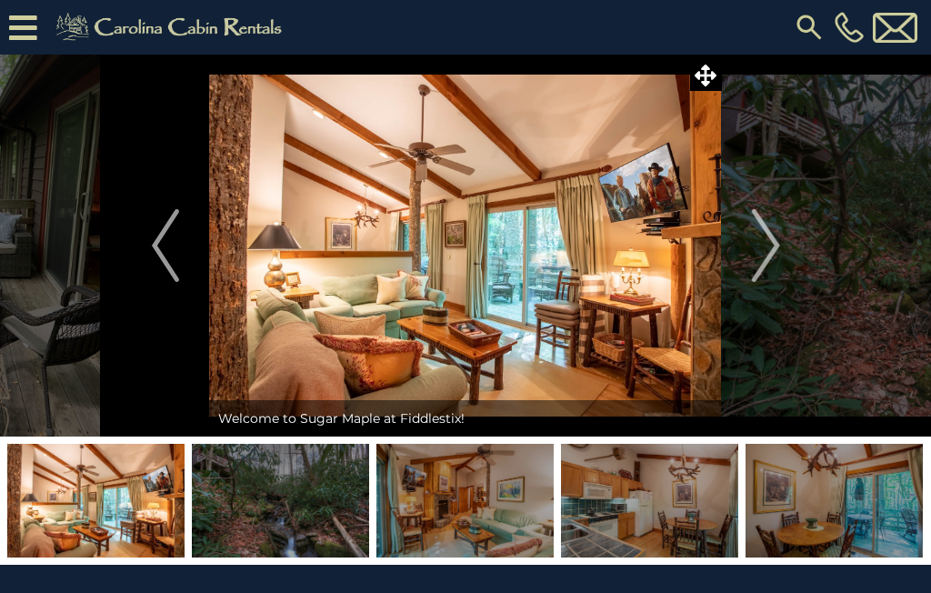
click at [768, 255] on img "Next" at bounding box center [765, 245] width 27 height 73
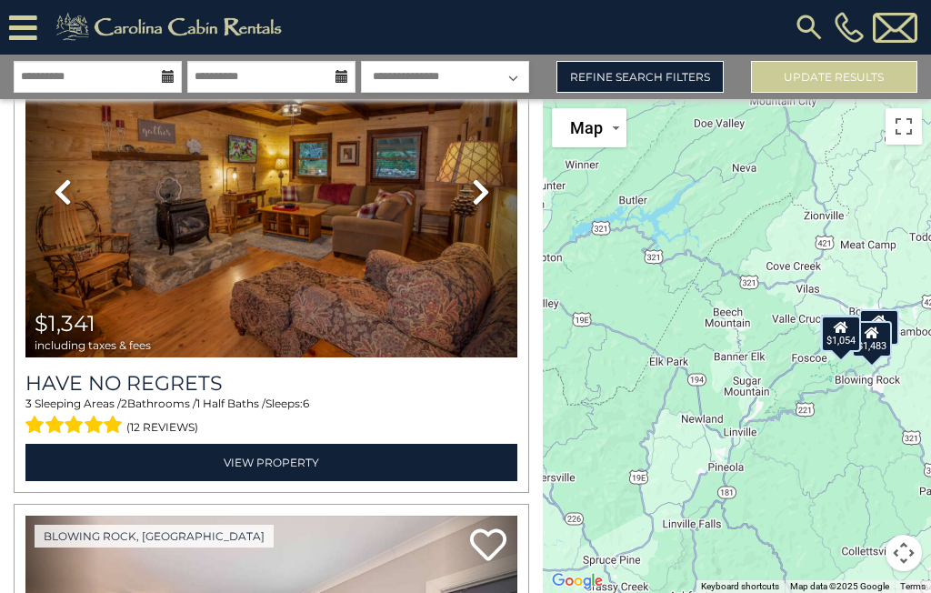
scroll to position [143, 0]
click at [269, 458] on link "View Property" at bounding box center [271, 462] width 492 height 37
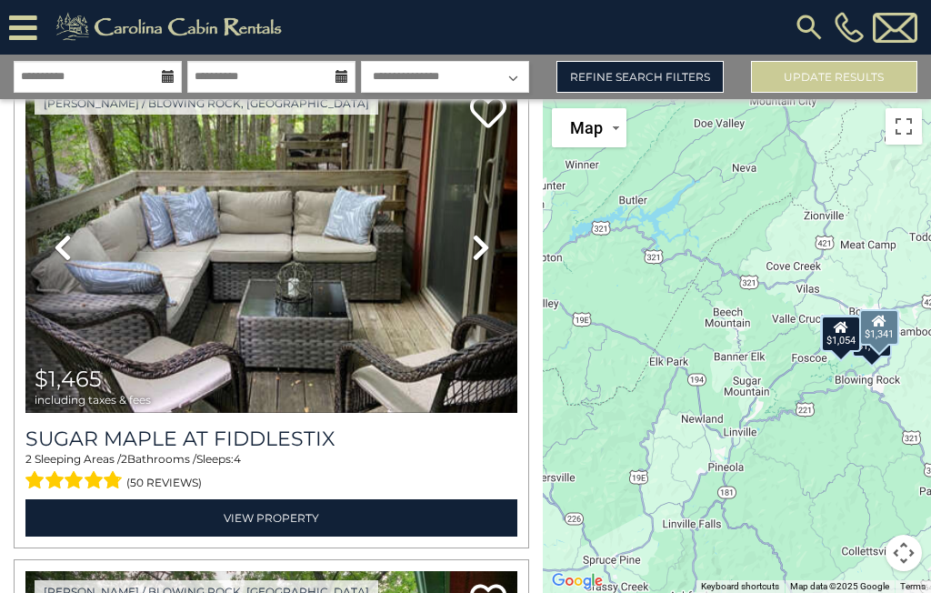
scroll to position [1067, 0]
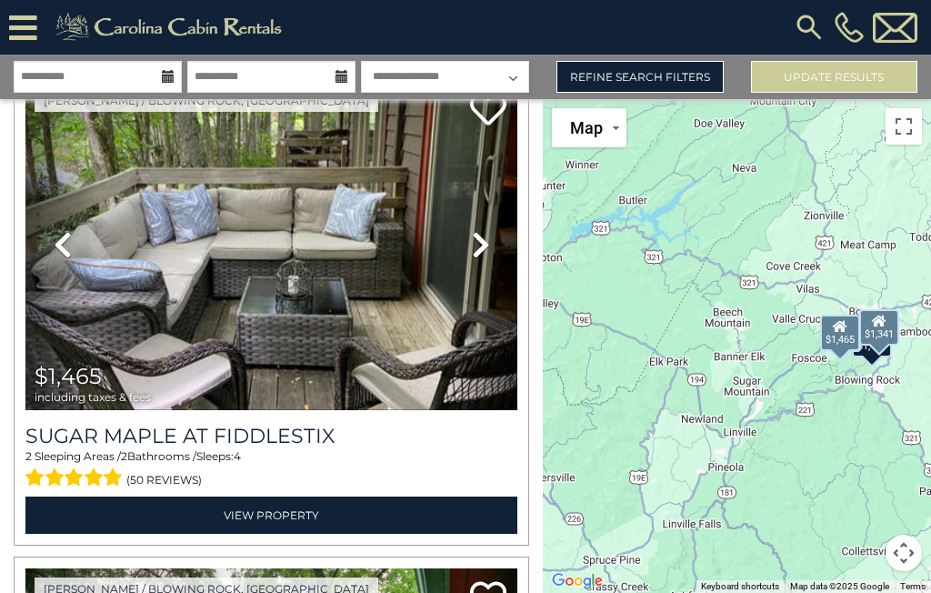
click at [239, 432] on h3 "Sugar Maple at Fiddlestix" at bounding box center [271, 436] width 492 height 25
click at [293, 367] on img at bounding box center [271, 245] width 492 height 330
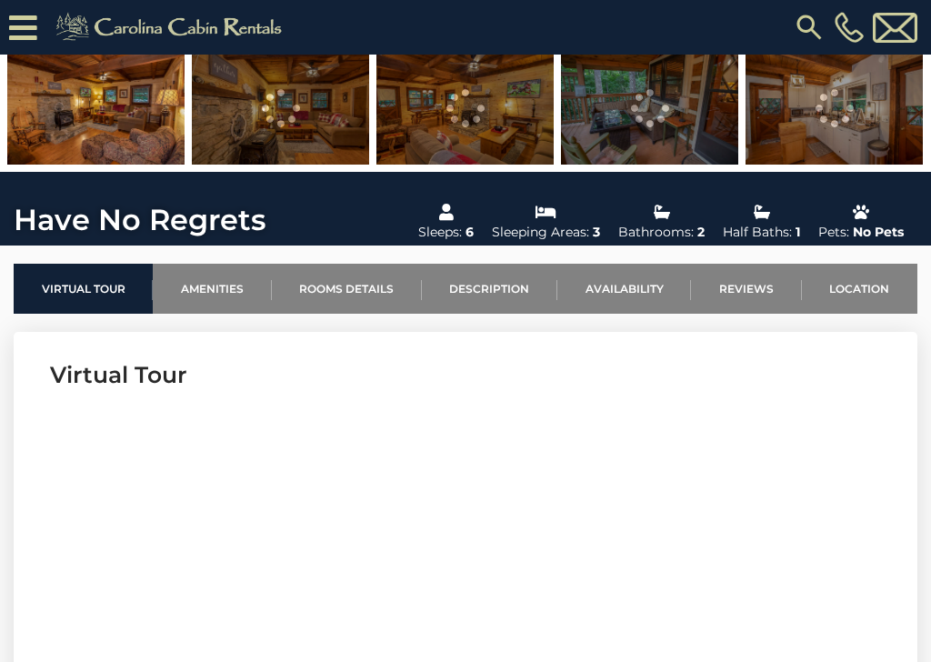
click at [222, 296] on link "Amenities" at bounding box center [212, 289] width 118 height 50
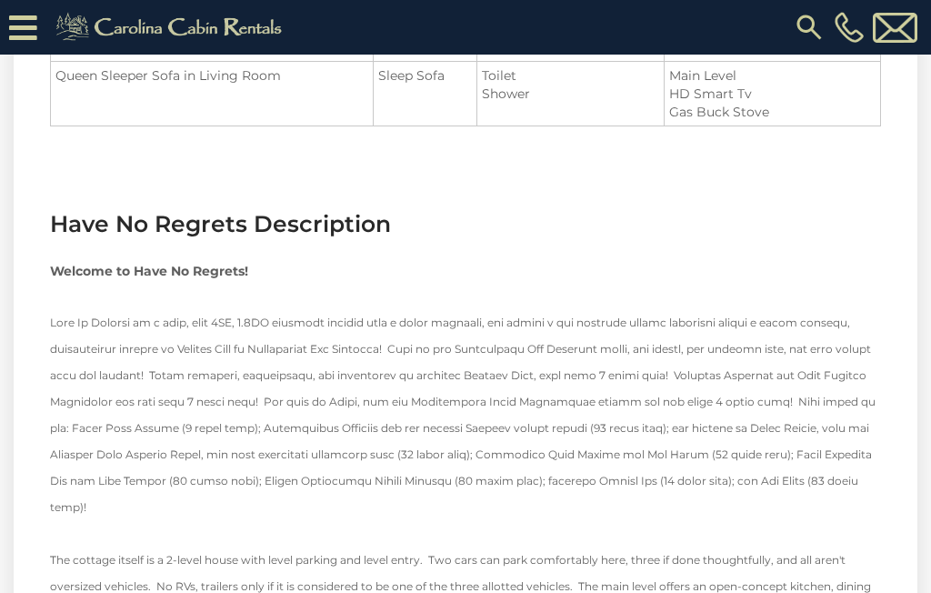
scroll to position [2149, 0]
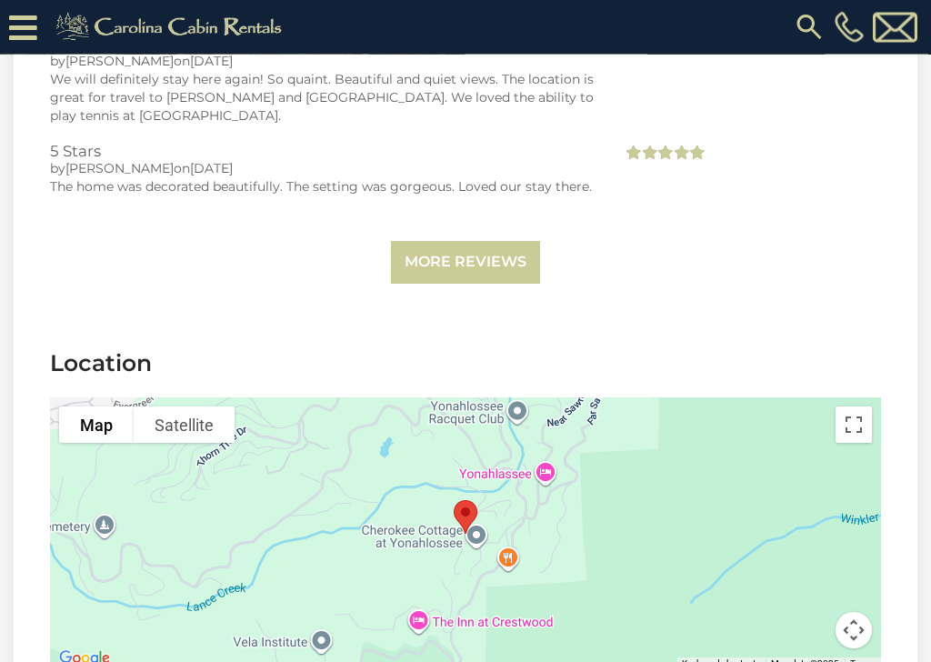
scroll to position [3983, 0]
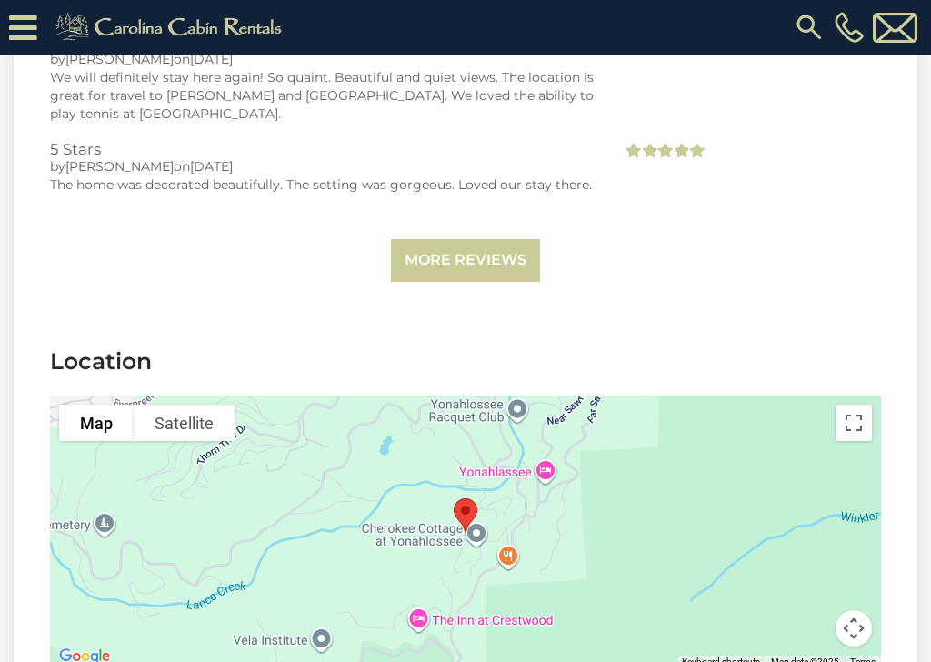
click at [676, 286] on section "Reviews Enjoyed our stay by [PERSON_NAME] on [DATE] Great LOCATION! 5 Stars by …" at bounding box center [466, 67] width 904 height 506
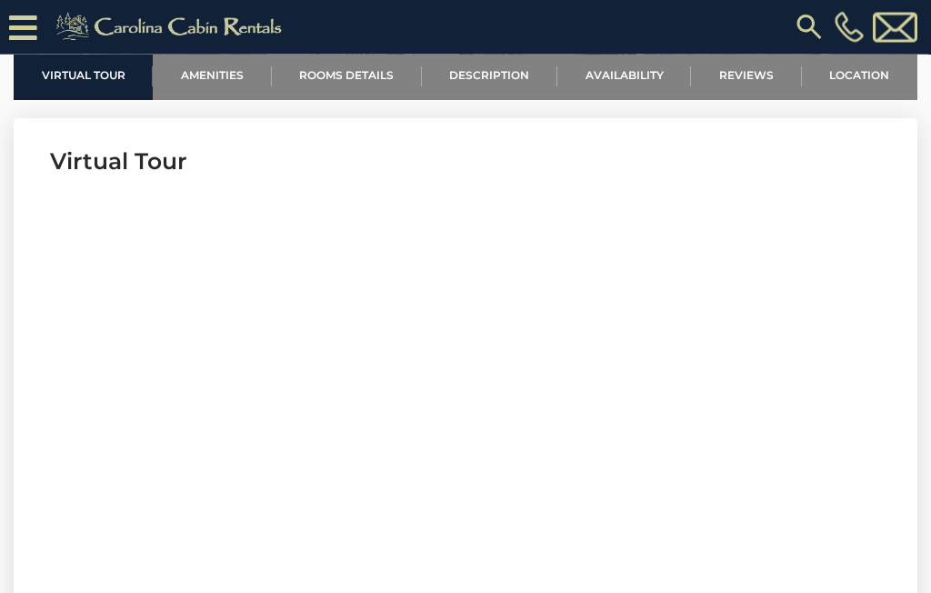
scroll to position [666, 0]
